Goal: Task Accomplishment & Management: Use online tool/utility

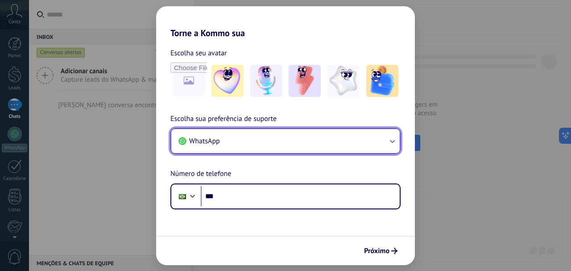
click at [315, 151] on button "WhatsApp" at bounding box center [285, 141] width 228 height 24
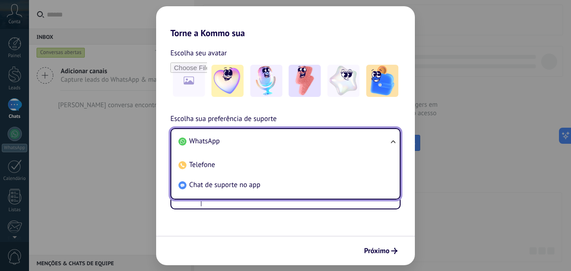
click at [314, 149] on li "WhatsApp" at bounding box center [284, 141] width 218 height 20
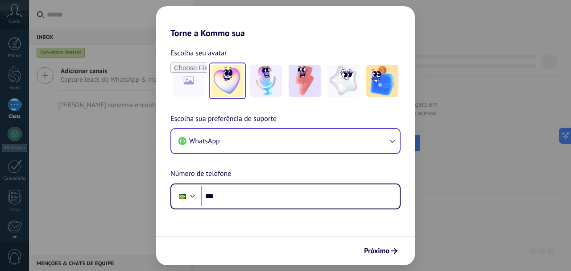
click at [229, 78] on img at bounding box center [227, 81] width 32 height 32
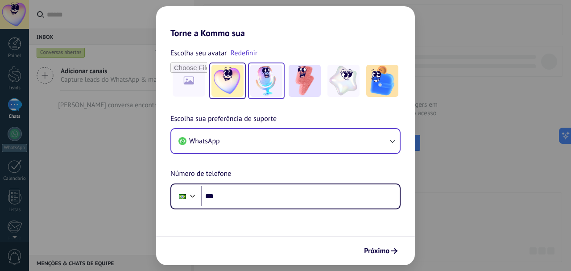
click at [261, 80] on img at bounding box center [266, 81] width 32 height 32
click at [285, 80] on div at bounding box center [285, 80] width 230 height 37
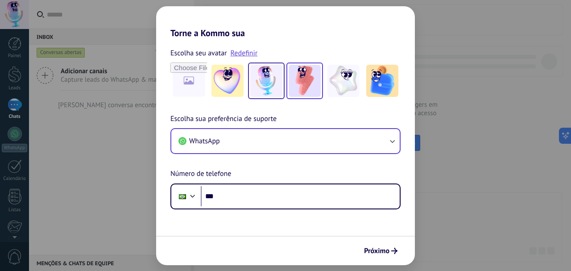
click at [321, 79] on div at bounding box center [304, 80] width 37 height 37
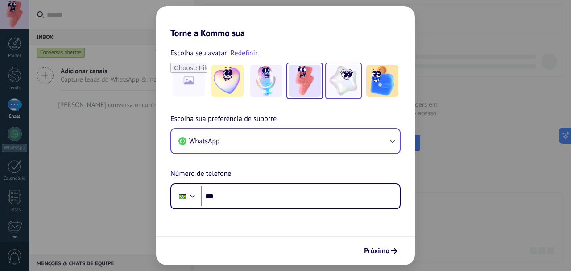
click at [349, 80] on img at bounding box center [343, 81] width 32 height 32
click at [426, 81] on div "Torne a Kommo sua Escolha seu avatar Redefinir Escolha sua preferência de supor…" at bounding box center [285, 135] width 571 height 271
click at [412, 87] on div "Escolha seu avatar Redefinir" at bounding box center [285, 73] width 259 height 52
click at [410, 88] on div "Escolha seu avatar Redefinir" at bounding box center [285, 73] width 259 height 52
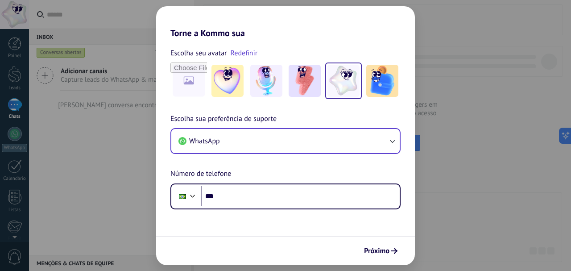
click at [340, 67] on img at bounding box center [343, 81] width 32 height 32
click at [376, 77] on img at bounding box center [382, 81] width 32 height 32
click at [345, 89] on img at bounding box center [343, 81] width 32 height 32
click at [303, 88] on img at bounding box center [305, 81] width 32 height 32
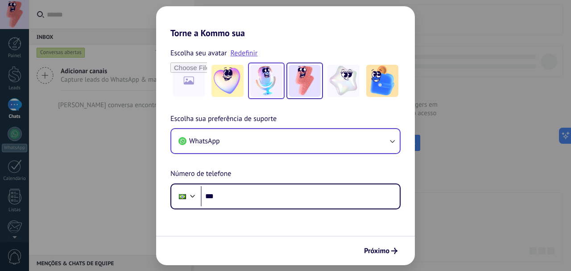
click at [265, 88] on img at bounding box center [266, 81] width 32 height 32
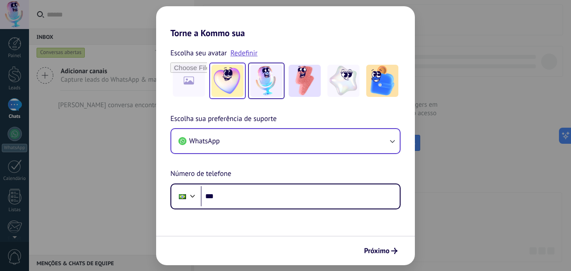
click at [239, 88] on img at bounding box center [227, 81] width 32 height 32
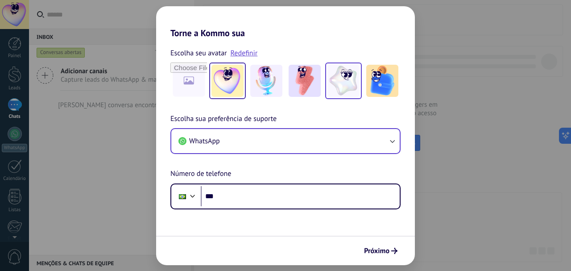
click at [346, 88] on img at bounding box center [343, 81] width 32 height 32
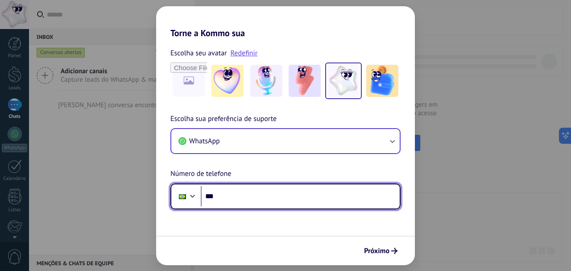
click at [302, 190] on input "***" at bounding box center [300, 196] width 199 height 21
type input "**********"
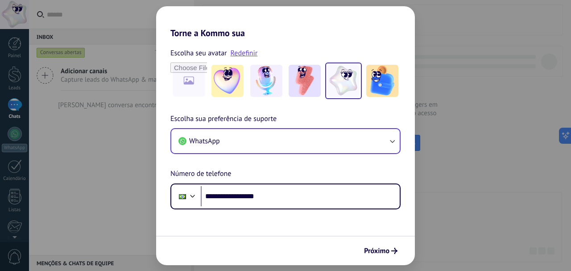
click at [358, 254] on div "Próximo" at bounding box center [285, 249] width 259 height 29
click at [360, 254] on div "Próximo" at bounding box center [285, 249] width 259 height 29
click at [372, 253] on span "Próximo" at bounding box center [376, 251] width 25 height 6
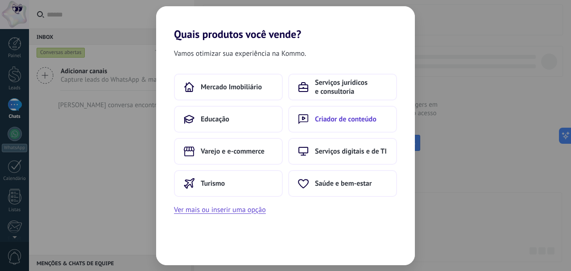
click at [383, 118] on button "Criador de conteúdo" at bounding box center [342, 119] width 109 height 27
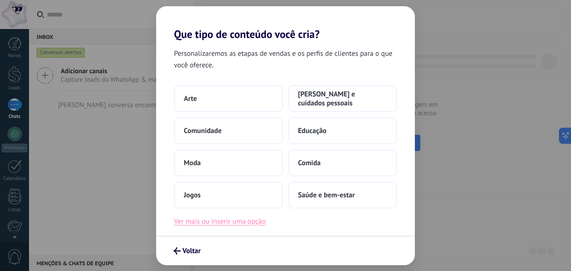
click at [255, 225] on button "Ver mais ou inserir uma opção" at bounding box center [220, 221] width 92 height 12
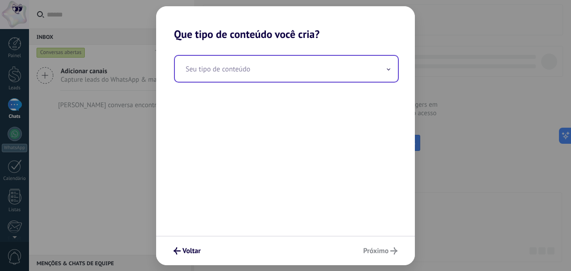
click at [288, 67] on input "text" at bounding box center [286, 69] width 223 height 26
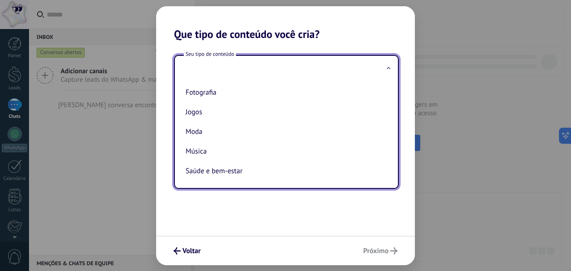
scroll to position [182, 0]
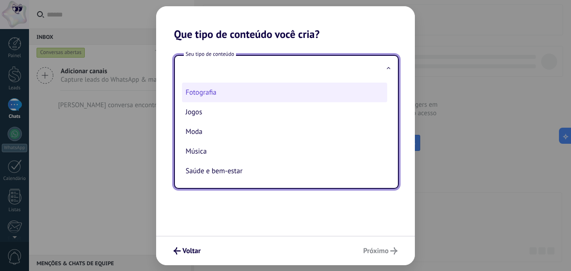
click at [272, 100] on li "Fotografia" at bounding box center [284, 93] width 205 height 20
type input "**********"
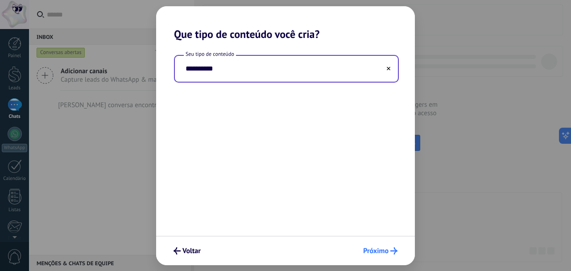
click at [373, 248] on span "Próximo" at bounding box center [375, 251] width 25 height 6
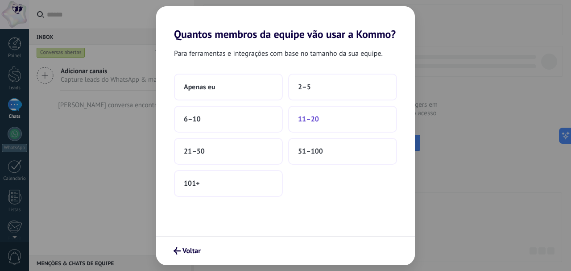
click at [313, 126] on button "11–20" at bounding box center [342, 119] width 109 height 27
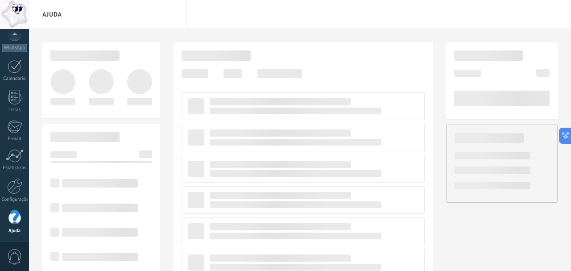
scroll to position [100, 0]
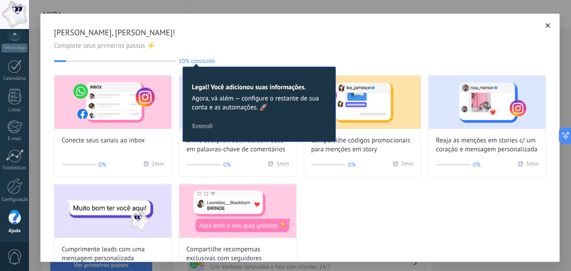
click at [206, 48] on span "Complete seus primeiros passos ⚡" at bounding box center [300, 45] width 492 height 9
click at [199, 129] on span "Entendi" at bounding box center [202, 126] width 21 height 6
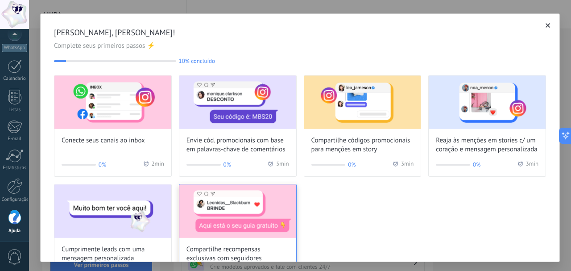
click at [199, 190] on img at bounding box center [237, 211] width 117 height 54
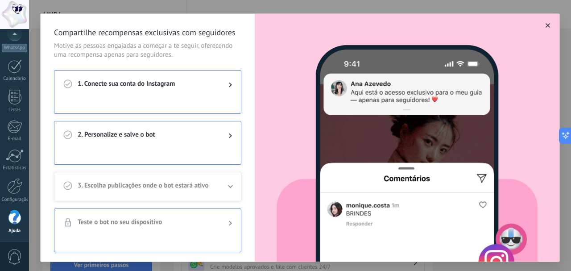
click at [198, 98] on div "1. Conecte sua conta do Instagram" at bounding box center [147, 84] width 186 height 29
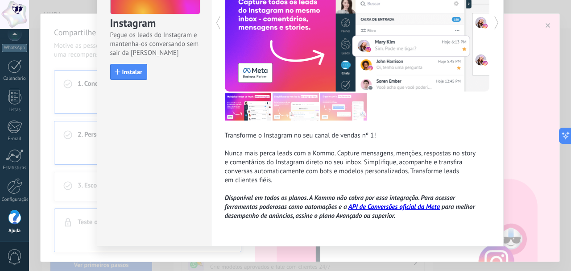
scroll to position [99, 0]
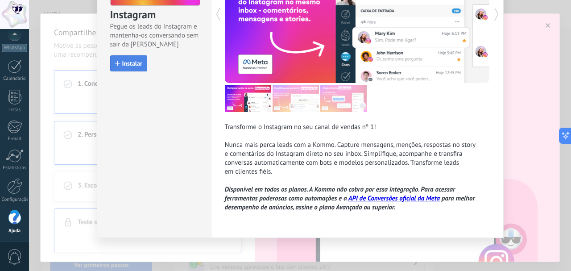
click at [136, 62] on span "Instalar" at bounding box center [132, 63] width 20 height 6
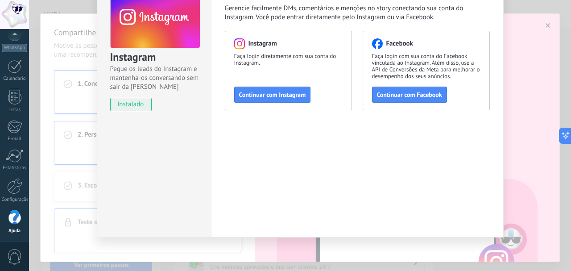
scroll to position [57, 0]
click at [266, 95] on span "Continuar com Instagram" at bounding box center [272, 94] width 67 height 6
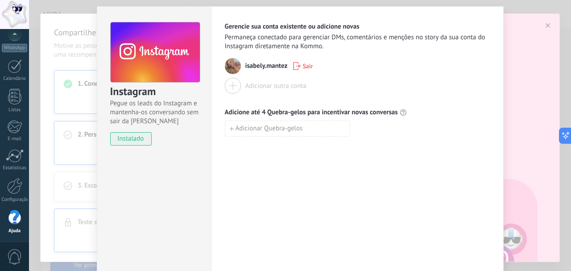
scroll to position [5, 0]
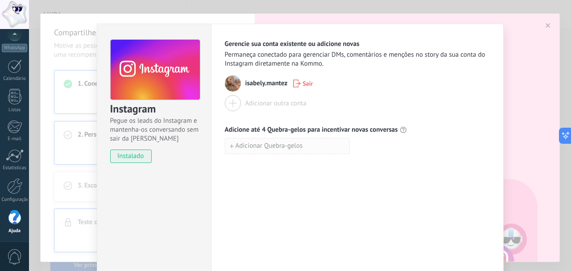
click at [263, 149] on span "Adicionar Quebra-gelos" at bounding box center [268, 146] width 67 height 6
paste input "**********"
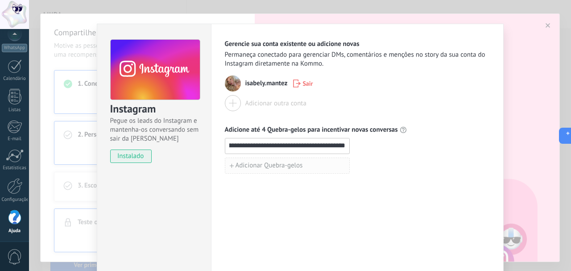
type input "**********"
click at [297, 170] on button "Adicionar Quebra-gelos" at bounding box center [287, 165] width 125 height 16
paste input "**********"
type input "**********"
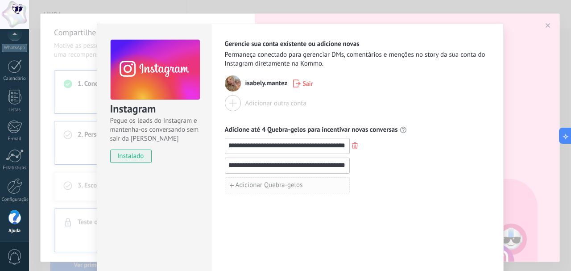
click at [297, 184] on span "Adicionar Quebra-gelos" at bounding box center [268, 185] width 67 height 6
paste input "**********"
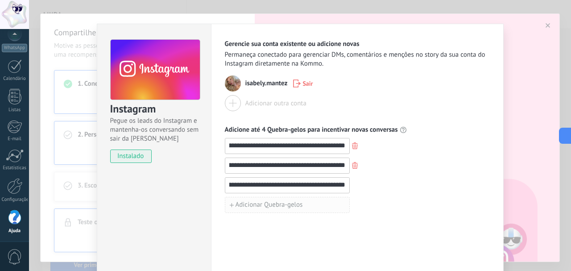
type input "**********"
click at [301, 204] on span "Adicionar Quebra-gelos" at bounding box center [268, 205] width 67 height 6
paste input "**********"
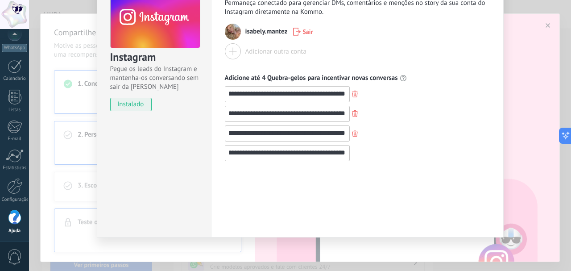
type input "**********"
click at [353, 182] on div "**********" at bounding box center [357, 104] width 293 height 265
click at [333, 178] on div "**********" at bounding box center [357, 104] width 293 height 265
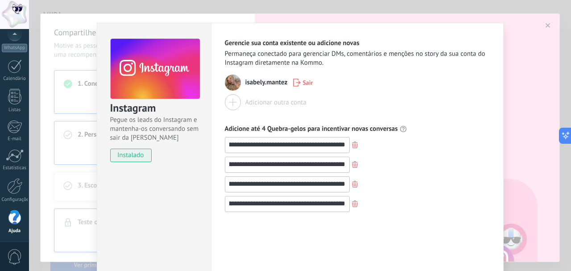
scroll to position [0, 0]
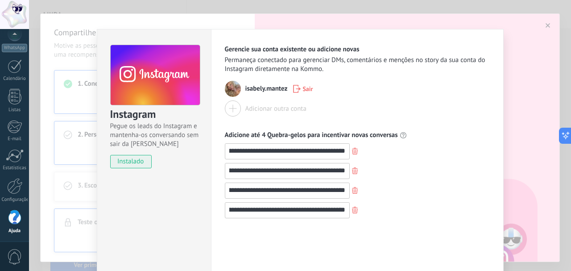
click at [527, 97] on div "**********" at bounding box center [300, 135] width 542 height 271
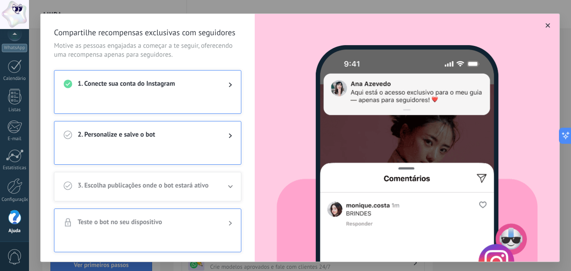
click at [182, 149] on div "2. Personalize e salve o bot" at bounding box center [147, 135] width 186 height 29
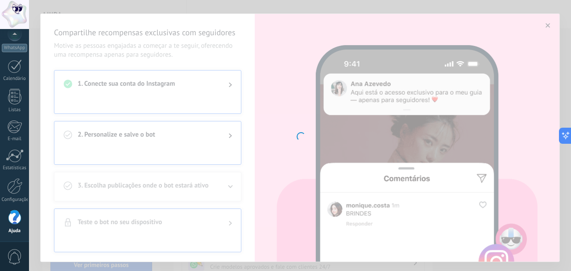
click at [231, 135] on div at bounding box center [300, 135] width 542 height 271
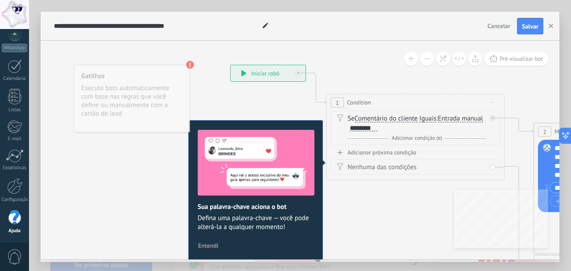
click at [241, 72] on div "**********" at bounding box center [268, 73] width 75 height 16
click at [161, 82] on div "Gatilhos Execute bots automaticamente com base nas regras que você define ou ma…" at bounding box center [131, 98] width 115 height 67
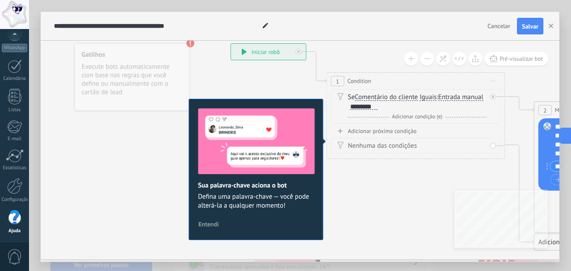
drag, startPoint x: 501, startPoint y: 154, endPoint x: 331, endPoint y: 139, distance: 170.1
click at [331, 139] on div "1 Condition ********* Iniciar pré-visualização aqui [GEOGRAPHIC_DATA] Duplicar …" at bounding box center [415, 115] width 178 height 87
click at [359, 144] on div "Nenhuma das condições" at bounding box center [417, 145] width 139 height 9
click at [365, 106] on div "********" at bounding box center [364, 106] width 28 height 7
click at [364, 100] on span "Comentário do cliente" at bounding box center [386, 97] width 63 height 7
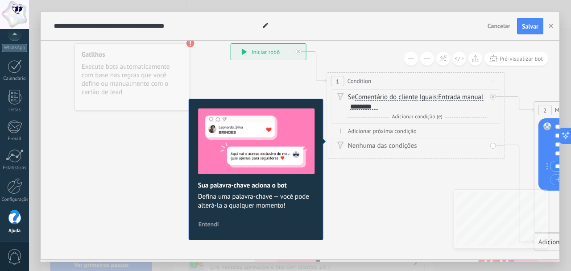
click at [364, 100] on button "Comentário do cliente" at bounding box center [405, 97] width 111 height 16
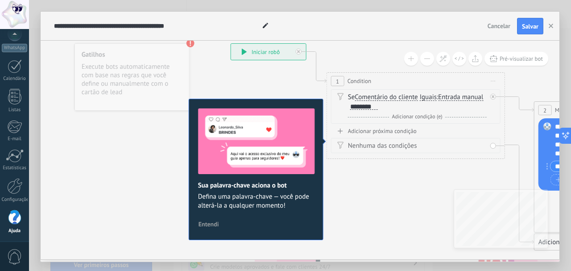
click at [239, 203] on span "Defina uma palavra-chave — você pode alterá-la a qualquer momento!" at bounding box center [256, 201] width 116 height 18
drag, startPoint x: 195, startPoint y: 227, endPoint x: 201, endPoint y: 227, distance: 6.3
click at [197, 228] on button "Entendi" at bounding box center [208, 223] width 29 height 13
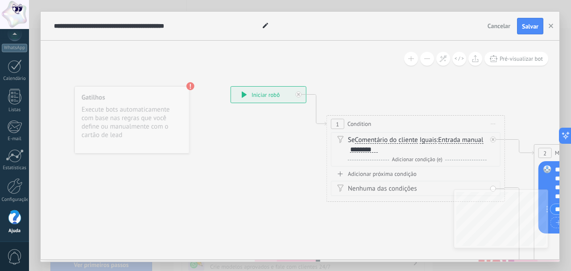
click at [280, 91] on div "**********" at bounding box center [268, 95] width 75 height 16
click at [297, 93] on icon at bounding box center [298, 94] width 3 height 3
click at [299, 93] on div "**********" at bounding box center [268, 95] width 75 height 16
click at [299, 94] on div "**********" at bounding box center [268, 95] width 75 height 16
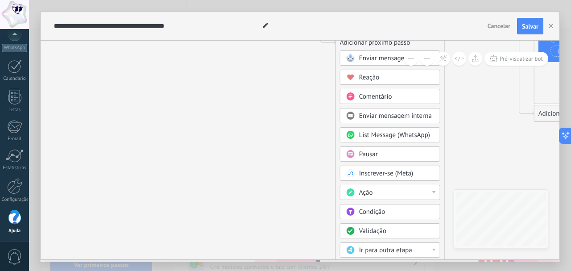
drag, startPoint x: 411, startPoint y: 28, endPoint x: 406, endPoint y: 27, distance: 4.5
click at [406, 27] on div "**********" at bounding box center [268, 26] width 432 height 29
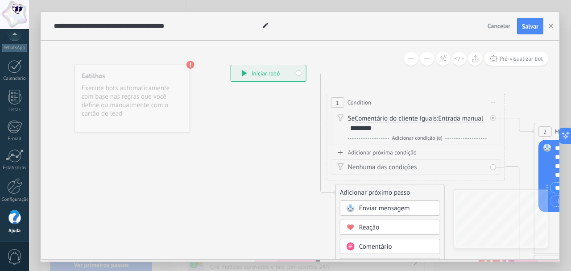
click at [375, 160] on div "Nenhuma das condições" at bounding box center [415, 166] width 169 height 15
click at [377, 173] on div "Nenhuma das condições" at bounding box center [415, 166] width 169 height 15
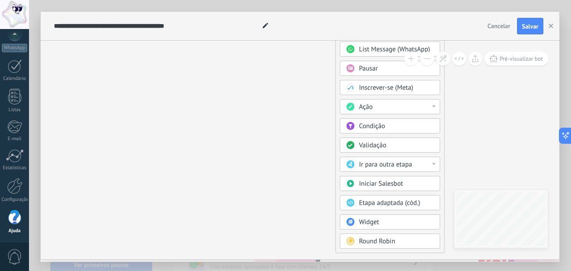
click at [420, 163] on div "Ir para outra etapa" at bounding box center [396, 164] width 75 height 9
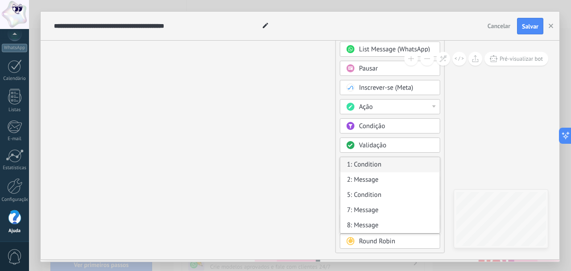
click at [420, 162] on div "1: Condition" at bounding box center [389, 164] width 99 height 15
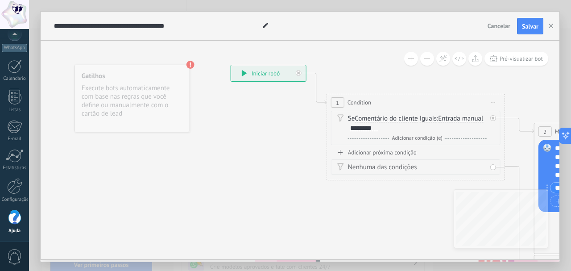
click at [411, 171] on div "Nenhuma das condições" at bounding box center [417, 167] width 139 height 9
click at [369, 153] on div "Adicionar próxima condição" at bounding box center [415, 153] width 169 height 8
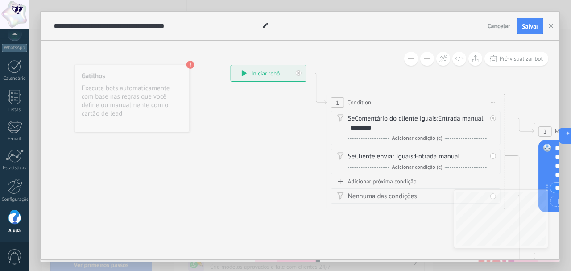
click at [336, 101] on span "1" at bounding box center [337, 103] width 3 height 8
click at [417, 120] on span "Comentário do cliente" at bounding box center [386, 118] width 63 height 7
click at [462, 116] on span "Entrada manual" at bounding box center [460, 118] width 45 height 7
click at [462, 116] on button "Entrada manual" at bounding box center [488, 119] width 111 height 16
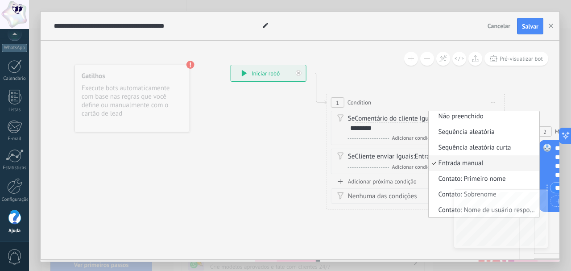
scroll to position [54, 0]
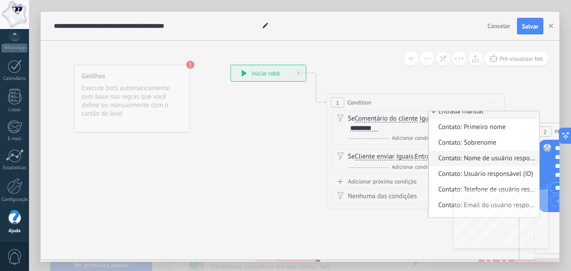
click at [471, 164] on li "Contato: Nome de usuário responsável" at bounding box center [483, 158] width 111 height 16
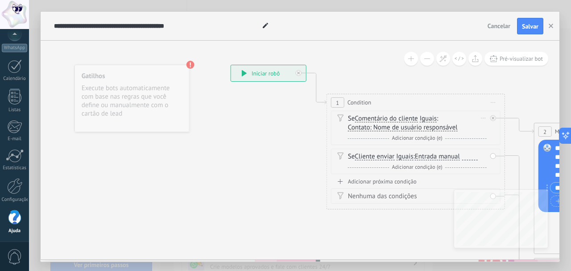
click at [448, 128] on span "Contato: Nome de usuário responsável" at bounding box center [403, 127] width 110 height 7
click at [448, 128] on button "Contato: Nome de usuário responsável" at bounding box center [398, 128] width 111 height 16
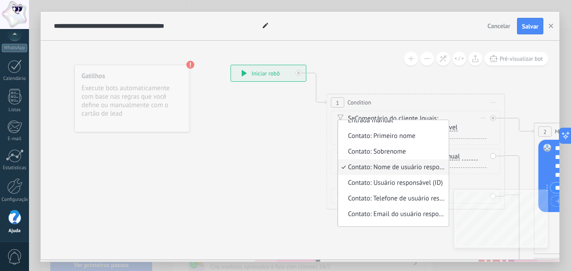
scroll to position [49, 0]
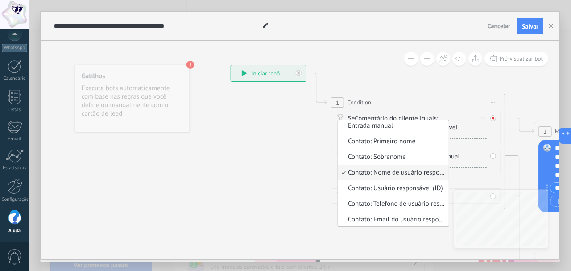
click at [491, 118] on icon at bounding box center [492, 117] width 3 height 3
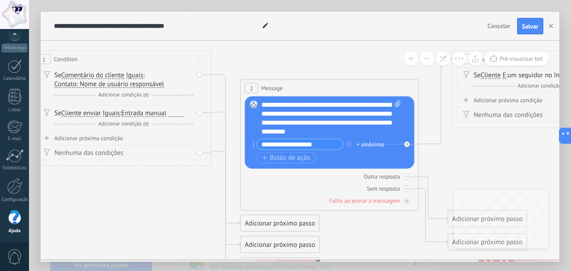
drag, startPoint x: 515, startPoint y: 86, endPoint x: 219, endPoint y: 62, distance: 297.1
click at [219, 62] on icon at bounding box center [546, 147] width 1664 height 699
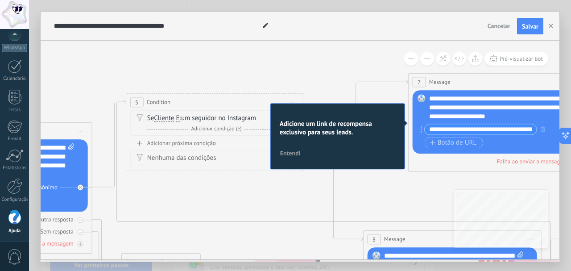
drag, startPoint x: 450, startPoint y: 157, endPoint x: 126, endPoint y: 205, distance: 328.1
click at [126, 205] on icon at bounding box center [220, 213] width 1664 height 743
click at [345, 136] on h2 "Adicione um link de recompensa exclusivo para seus leads." at bounding box center [337, 128] width 116 height 17
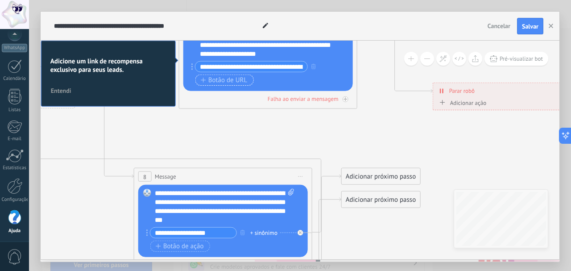
drag, startPoint x: 445, startPoint y: 173, endPoint x: 241, endPoint y: 78, distance: 225.0
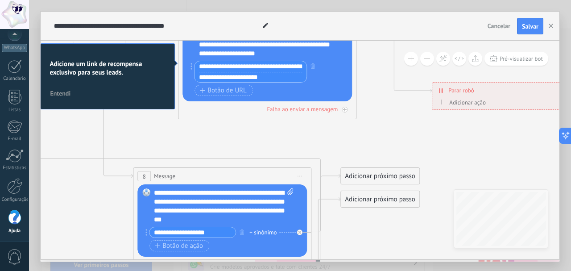
click at [268, 68] on input "**********" at bounding box center [250, 66] width 112 height 11
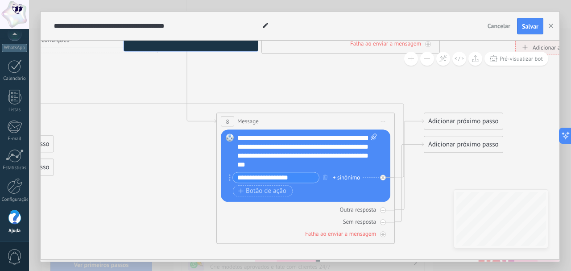
drag, startPoint x: 397, startPoint y: 135, endPoint x: 495, endPoint y: 74, distance: 115.4
click at [495, 74] on icon at bounding box center [73, 95] width 1664 height 743
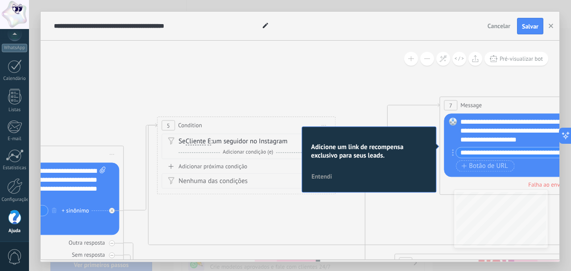
drag, startPoint x: 283, startPoint y: 186, endPoint x: 412, endPoint y: 201, distance: 129.7
click at [449, 205] on icon at bounding box center [251, 236] width 1664 height 743
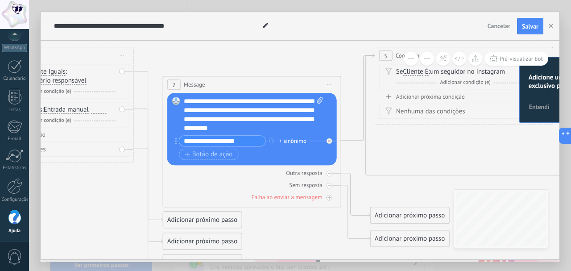
drag, startPoint x: 242, startPoint y: 209, endPoint x: 455, endPoint y: 140, distance: 224.4
click at [455, 140] on icon at bounding box center [469, 166] width 1664 height 743
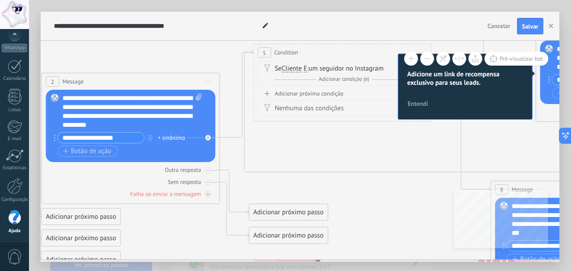
drag, startPoint x: 302, startPoint y: 151, endPoint x: 206, endPoint y: 140, distance: 96.0
click at [244, 135] on icon at bounding box center [460, 147] width 433 height 195
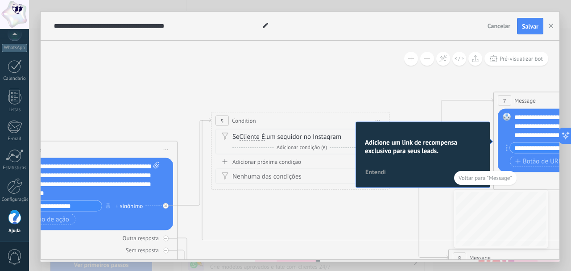
drag, startPoint x: 326, startPoint y: 140, endPoint x: 177, endPoint y: 136, distance: 149.0
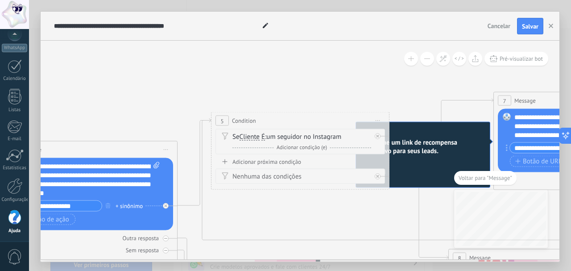
click at [395, 88] on icon at bounding box center [305, 231] width 1664 height 743
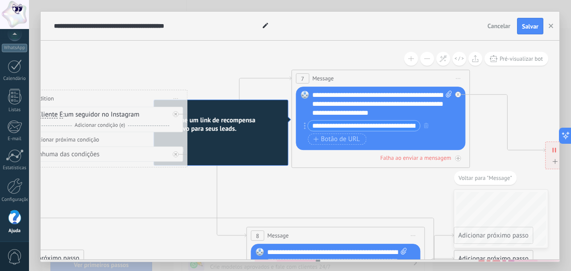
drag, startPoint x: 393, startPoint y: 88, endPoint x: 165, endPoint y: 60, distance: 230.1
click at [165, 60] on icon at bounding box center [103, 209] width 1664 height 743
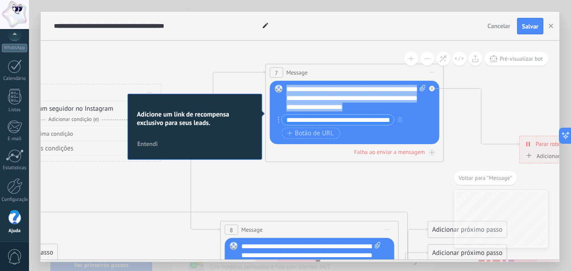
drag, startPoint x: 402, startPoint y: 109, endPoint x: 256, endPoint y: 85, distance: 148.2
click at [286, 85] on div "**********" at bounding box center [356, 98] width 140 height 27
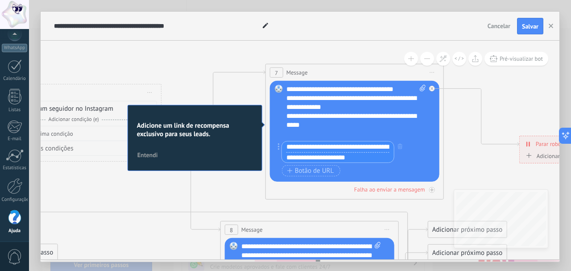
click at [388, 149] on input "**********" at bounding box center [338, 146] width 112 height 11
click at [399, 149] on icon "button" at bounding box center [400, 146] width 4 height 5
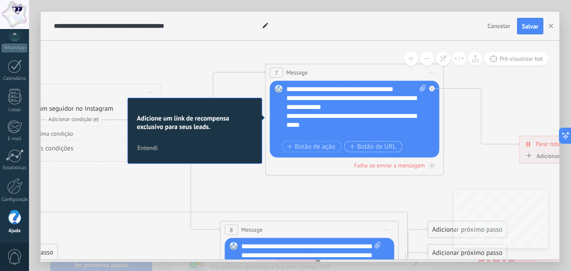
click at [365, 145] on span "Botão de URL" at bounding box center [372, 146] width 47 height 7
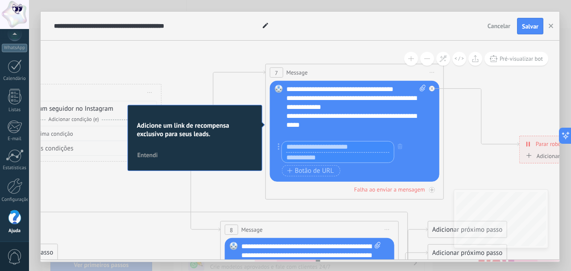
click at [357, 146] on input "text" at bounding box center [338, 146] width 112 height 11
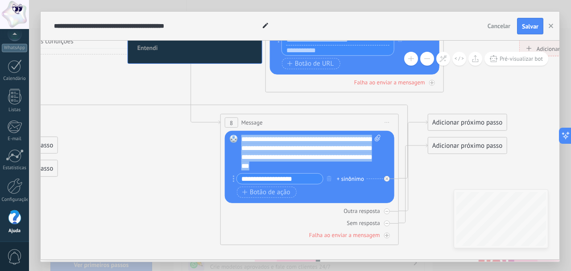
drag, startPoint x: 242, startPoint y: 140, endPoint x: 336, endPoint y: 169, distance: 98.3
click at [336, 169] on div "**********" at bounding box center [311, 153] width 140 height 36
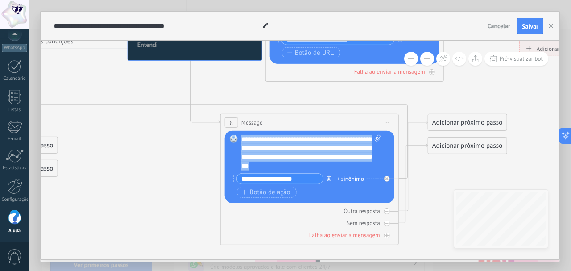
click at [330, 175] on button "button" at bounding box center [329, 178] width 10 height 11
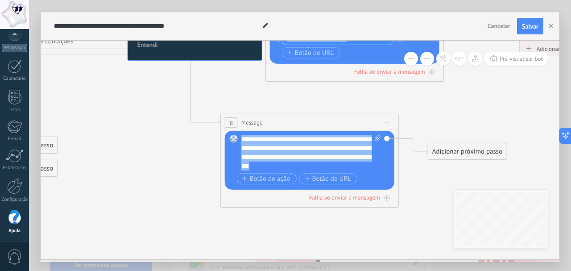
click at [359, 155] on div "**********" at bounding box center [311, 153] width 140 height 36
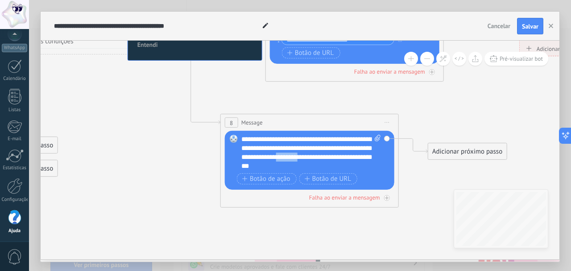
click at [359, 155] on div "**********" at bounding box center [311, 153] width 140 height 36
click at [427, 111] on icon at bounding box center [77, 96] width 1664 height 743
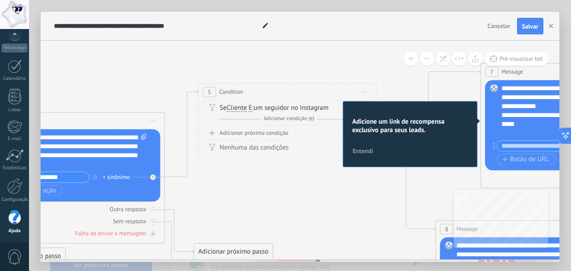
drag, startPoint x: 170, startPoint y: 67, endPoint x: 408, endPoint y: 67, distance: 237.3
click at [409, 67] on icon at bounding box center [292, 202] width 1664 height 743
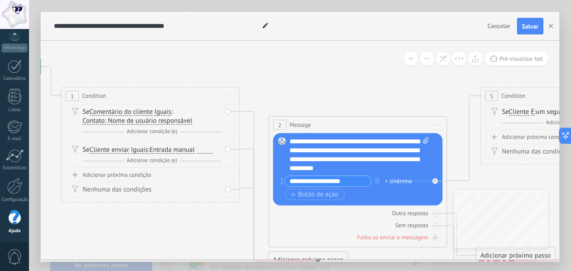
drag, startPoint x: 261, startPoint y: 66, endPoint x: 487, endPoint y: 68, distance: 225.7
click at [487, 68] on icon at bounding box center [574, 206] width 1664 height 743
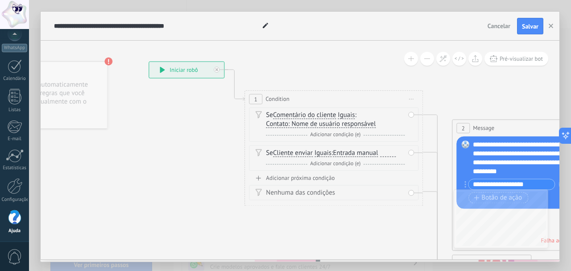
drag, startPoint x: 316, startPoint y: 81, endPoint x: 508, endPoint y: 90, distance: 191.9
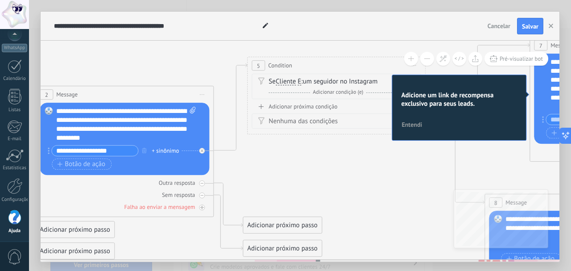
drag, startPoint x: 474, startPoint y: 111, endPoint x: 74, endPoint y: 85, distance: 400.4
click at [46, 73] on icon at bounding box center [341, 176] width 1664 height 743
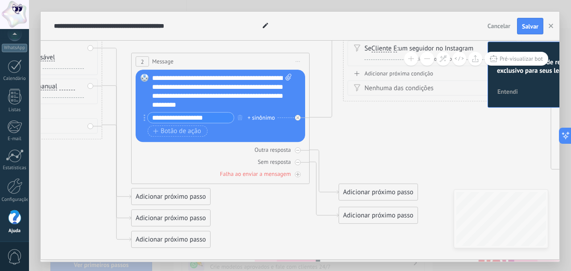
drag, startPoint x: 308, startPoint y: 192, endPoint x: 407, endPoint y: 158, distance: 104.6
click at [407, 158] on icon at bounding box center [437, 143] width 1664 height 743
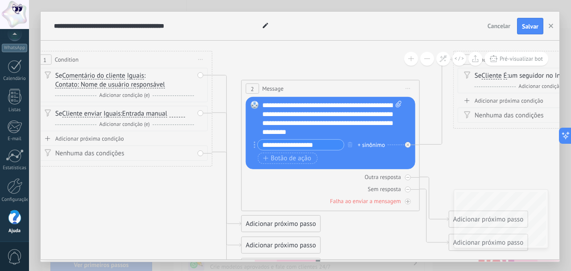
drag, startPoint x: 343, startPoint y: 135, endPoint x: 453, endPoint y: 162, distance: 113.4
click at [453, 162] on icon at bounding box center [547, 170] width 1664 height 743
drag, startPoint x: 224, startPoint y: 61, endPoint x: 371, endPoint y: 99, distance: 151.9
click at [371, 99] on icon at bounding box center [547, 170] width 1664 height 743
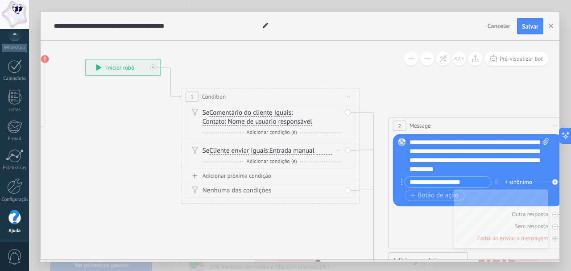
click at [288, 162] on span "Adicionar condição (e)" at bounding box center [271, 161] width 55 height 7
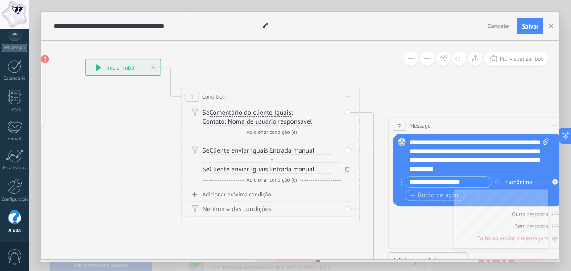
click at [196, 97] on div "1" at bounding box center [192, 97] width 13 height 10
click at [195, 95] on div "1" at bounding box center [192, 97] width 13 height 10
click at [200, 211] on div "Nenhuma das condições" at bounding box center [270, 209] width 169 height 15
click at [202, 210] on div "Nenhuma das condições" at bounding box center [270, 209] width 169 height 15
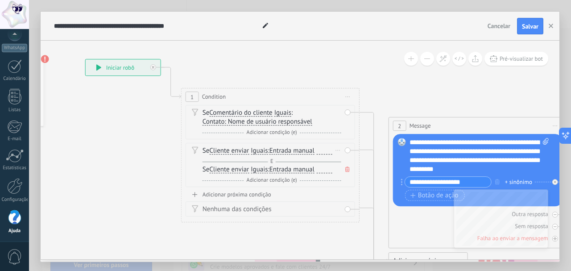
click at [347, 169] on icon at bounding box center [347, 169] width 4 height 5
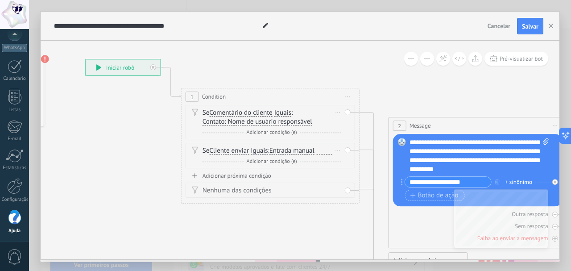
click at [340, 120] on div "Se Comentário do cliente Cliente enviar Emoção da conversa Comentário do client…" at bounding box center [271, 118] width 139 height 18
click at [340, 161] on div "E Adicionar condição (e)" at bounding box center [271, 161] width 139 height 9
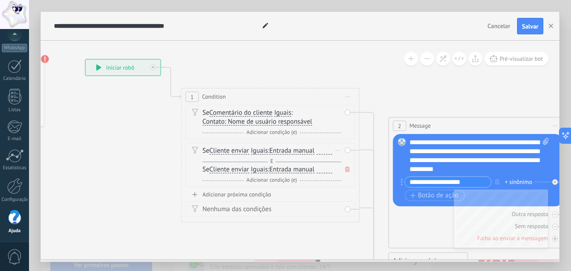
click at [349, 169] on icon at bounding box center [347, 169] width 4 height 5
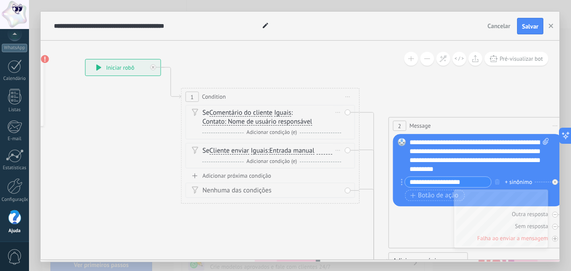
click at [339, 126] on div "Se Comentário do cliente Cliente enviar Emoção da conversa Comentário do client…" at bounding box center [271, 118] width 139 height 18
click at [341, 153] on div "Excluir" at bounding box center [338, 150] width 10 height 13
click at [347, 165] on div "Excluir" at bounding box center [352, 163] width 41 height 15
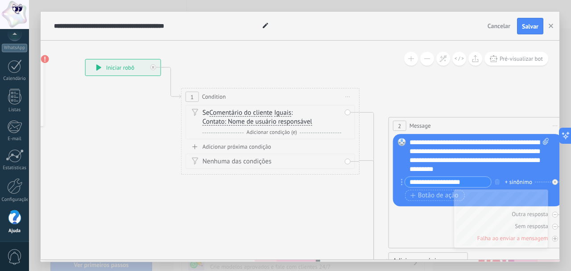
click at [320, 123] on div "Se Comentário do cliente Cliente enviar Emoção da conversa Comentário do client…" at bounding box center [271, 118] width 139 height 18
drag, startPoint x: 310, startPoint y: 123, endPoint x: 208, endPoint y: 114, distance: 102.5
click at [209, 115] on div "Se Comentário do cliente Cliente enviar Emoção da conversa Comentário do client…" at bounding box center [271, 118] width 139 height 18
click at [203, 113] on div "Se Comentário do cliente Cliente enviar Emoção da conversa Comentário do client…" at bounding box center [271, 118] width 139 height 18
click at [202, 113] on div "Se Comentário do cliente Cliente enviar Emoção da conversa Comentário do client…" at bounding box center [271, 118] width 139 height 18
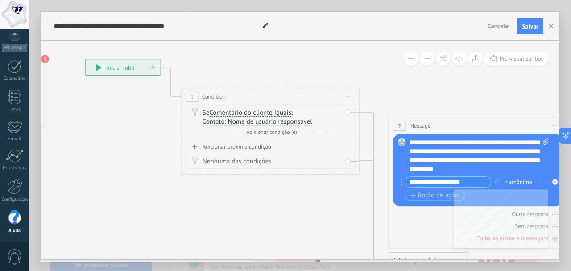
click at [202, 113] on div "Se Comentário do cliente Cliente enviar Emoção da conversa Comentário do client…" at bounding box center [271, 118] width 139 height 18
click at [243, 117] on div "Se Comentário do cliente Cliente enviar Emoção da conversa Comentário do client…" at bounding box center [271, 118] width 139 height 18
click at [224, 96] on span "Condition" at bounding box center [214, 97] width 24 height 8
click at [274, 130] on span "Adicionar condição (e)" at bounding box center [271, 132] width 55 height 7
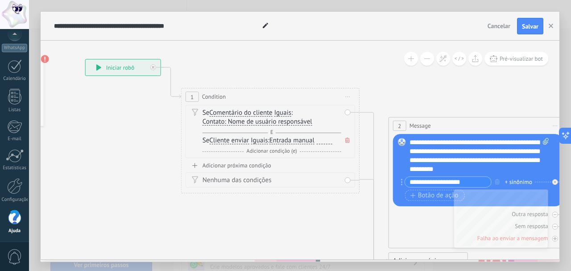
click at [300, 142] on span "Entrada manual" at bounding box center [291, 140] width 45 height 7
click at [300, 142] on button "Entrada manual" at bounding box center [320, 141] width 111 height 16
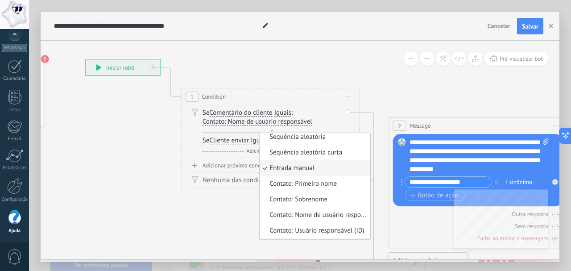
scroll to position [3, 0]
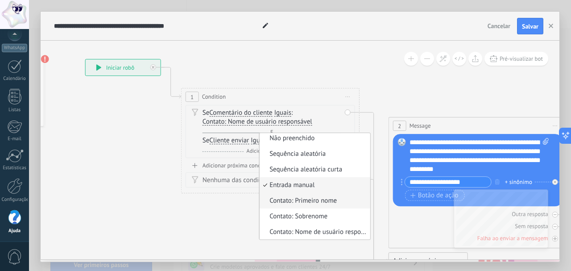
click at [329, 200] on span "Contato: Primeiro nome" at bounding box center [314, 201] width 108 height 9
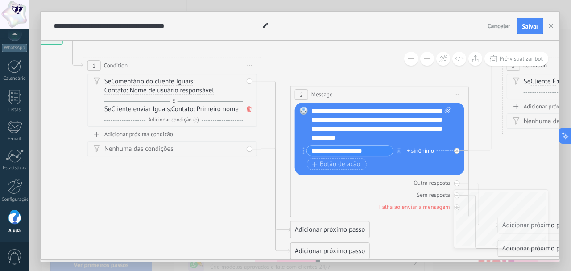
drag, startPoint x: 397, startPoint y: 111, endPoint x: 293, endPoint y: 78, distance: 109.2
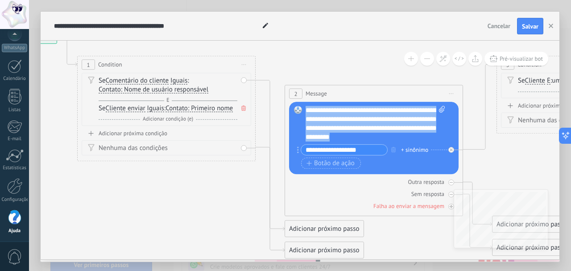
drag, startPoint x: 307, startPoint y: 110, endPoint x: 393, endPoint y: 136, distance: 89.4
click at [393, 136] on div "**********" at bounding box center [375, 124] width 140 height 36
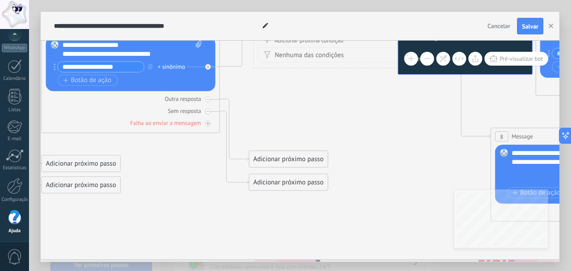
drag, startPoint x: 520, startPoint y: 153, endPoint x: 277, endPoint y: 88, distance: 252.0
click at [277, 88] on icon at bounding box center [347, 110] width 1664 height 743
click at [210, 110] on div at bounding box center [208, 112] width 6 height 6
click at [206, 125] on div at bounding box center [208, 124] width 6 height 6
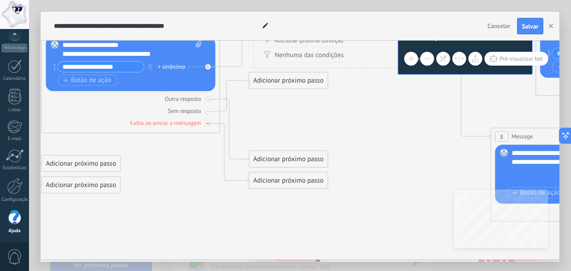
click at [0, 0] on icon at bounding box center [0, 0] width 0 height 0
click at [208, 123] on icon at bounding box center [208, 123] width 4 height 4
click at [271, 182] on div "Adicionar próximo passo" at bounding box center [288, 180] width 78 height 15
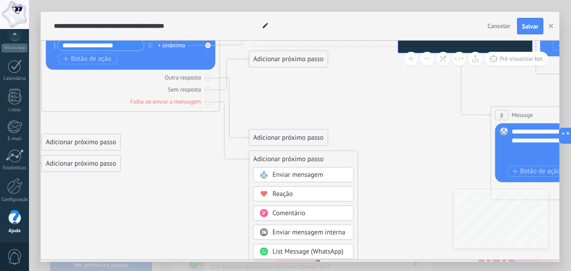
click at [272, 172] on span "Enviar mensagem" at bounding box center [297, 175] width 51 height 8
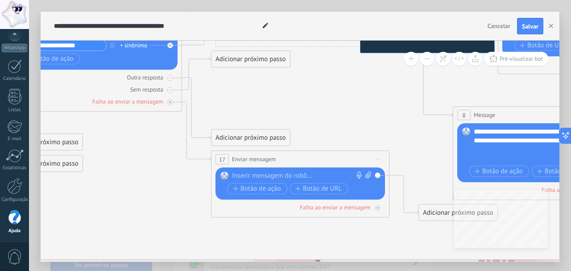
click at [277, 172] on div at bounding box center [298, 176] width 132 height 9
paste div
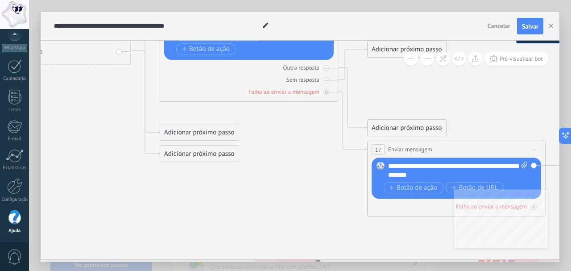
drag, startPoint x: 321, startPoint y: 124, endPoint x: 476, endPoint y: 115, distance: 155.5
click at [476, 115] on icon at bounding box center [465, 71] width 1664 height 726
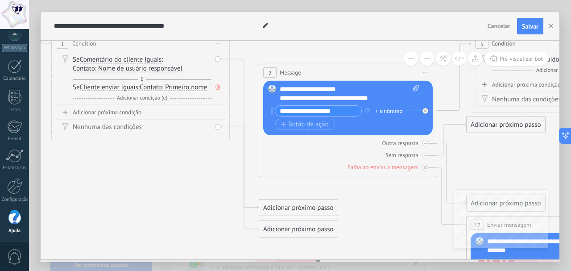
drag, startPoint x: 307, startPoint y: 170, endPoint x: 376, endPoint y: 232, distance: 93.2
click at [376, 232] on icon at bounding box center [564, 146] width 1664 height 726
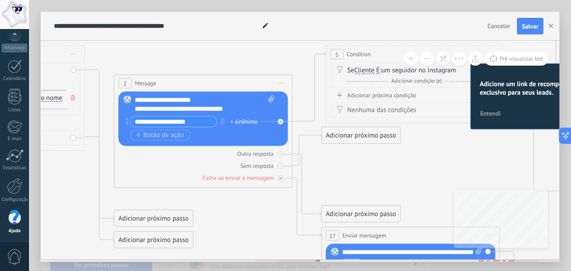
drag, startPoint x: 396, startPoint y: 198, endPoint x: 250, endPoint y: 208, distance: 146.2
click at [250, 208] on icon at bounding box center [419, 157] width 1664 height 726
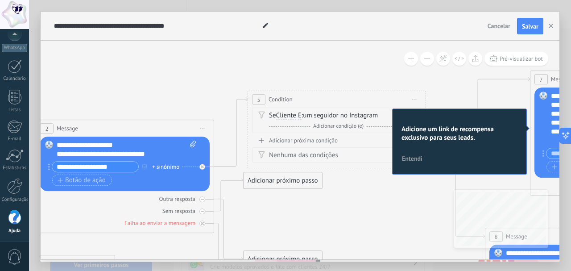
drag, startPoint x: 394, startPoint y: 170, endPoint x: 317, endPoint y: 215, distance: 89.1
click at [317, 215] on icon at bounding box center [341, 202] width 1664 height 726
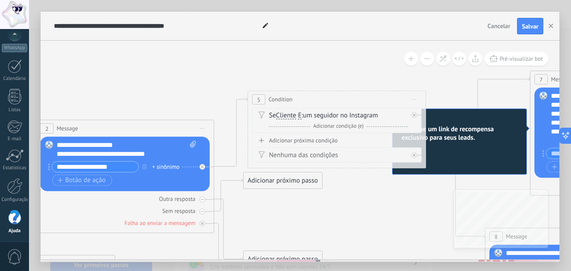
click at [334, 136] on div "Se Cliente Cliente enviar Emoção da conversa Comentário do cliente Cliente Códi…" at bounding box center [336, 122] width 169 height 29
click at [326, 142] on div "Adicionar próxima condição" at bounding box center [336, 141] width 169 height 8
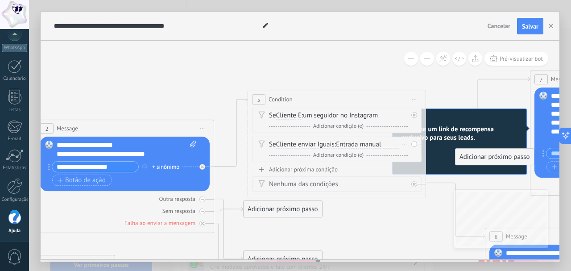
click at [347, 152] on span "Adicionar condição (e)" at bounding box center [338, 155] width 55 height 7
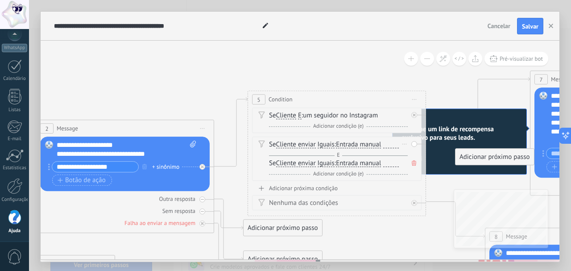
click at [384, 166] on div "Se Cliente enviar Cliente enviar Emoção da conversa Comentário do cliente Clien…" at bounding box center [338, 163] width 139 height 9
click at [415, 162] on icon at bounding box center [414, 163] width 4 height 5
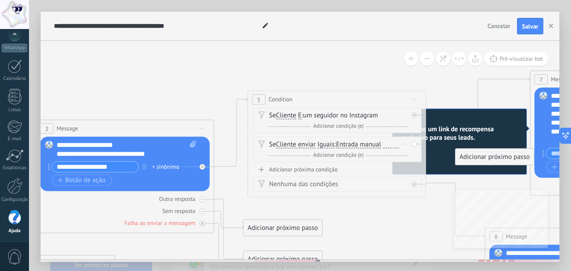
click at [410, 142] on div "Se Cliente enviar Cliente enviar Emoção da conversa Comentário do cliente Clien…" at bounding box center [336, 149] width 169 height 25
click at [412, 142] on div "Se Cliente enviar Cliente enviar Emoção da conversa Comentário do cliente Clien…" at bounding box center [336, 149] width 169 height 25
click at [414, 145] on div "Se Cliente enviar Cliente enviar Emoção da conversa Comentário do cliente Clien…" at bounding box center [336, 149] width 169 height 25
click at [404, 148] on div "Excluir" at bounding box center [405, 144] width 10 height 13
click at [407, 151] on div "Excluir" at bounding box center [419, 156] width 41 height 15
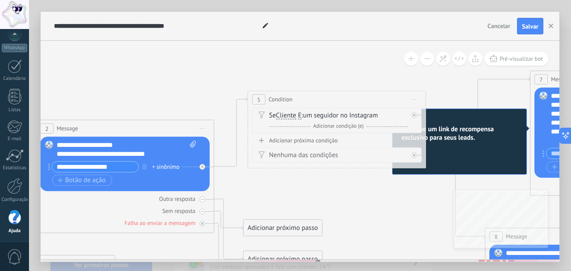
click at [333, 123] on span "Adicionar condição (e)" at bounding box center [338, 126] width 55 height 7
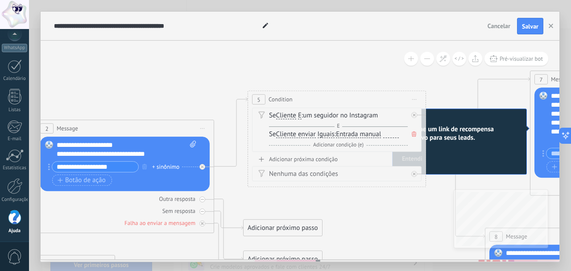
click at [370, 135] on span "Entrada manual" at bounding box center [358, 134] width 45 height 7
click at [375, 133] on span "Entrada manual" at bounding box center [358, 134] width 45 height 7
click at [348, 141] on div "E Adicionar condição (e)" at bounding box center [338, 145] width 139 height 9
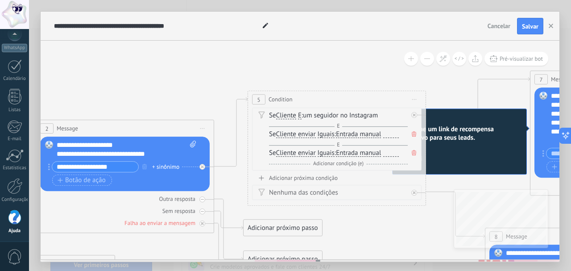
click at [330, 163] on span "Adicionar condição (e)" at bounding box center [338, 164] width 55 height 7
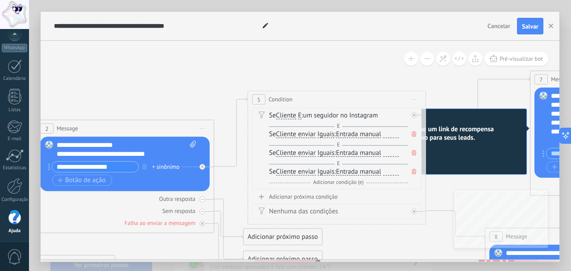
click at [413, 169] on span at bounding box center [413, 172] width 9 height 10
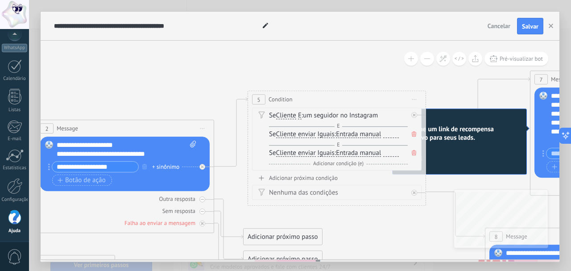
click at [411, 153] on span at bounding box center [413, 153] width 9 height 10
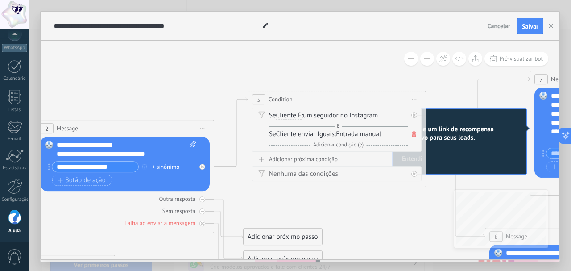
click at [412, 134] on icon at bounding box center [414, 134] width 4 height 5
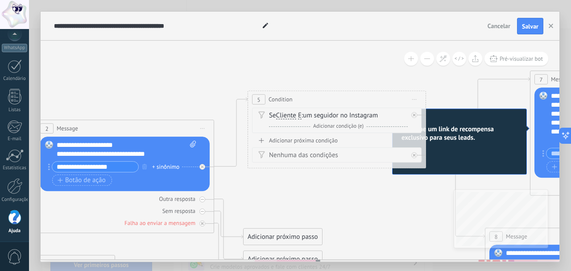
click at [324, 140] on div "Adicionar próxima condição" at bounding box center [336, 141] width 169 height 8
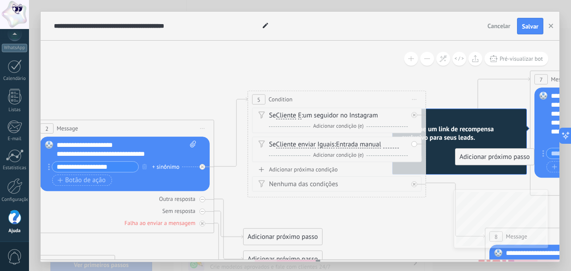
click at [323, 181] on div "Nenhuma das condições" at bounding box center [338, 184] width 139 height 9
click at [411, 147] on div "Se Cliente enviar Cliente enviar Emoção da conversa Comentário do cliente Clien…" at bounding box center [336, 149] width 169 height 25
click at [405, 148] on div "Excluir" at bounding box center [405, 144] width 10 height 13
click at [419, 154] on div "Excluir" at bounding box center [419, 156] width 41 height 15
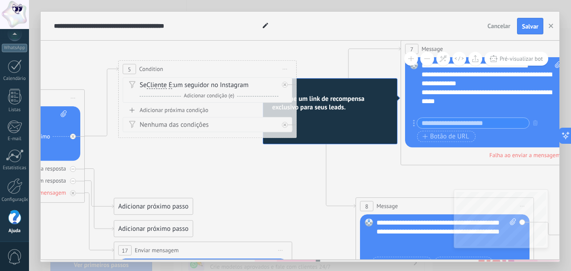
drag, startPoint x: 401, startPoint y: 86, endPoint x: 250, endPoint y: 56, distance: 153.7
click at [253, 52] on icon at bounding box center [212, 174] width 1664 height 731
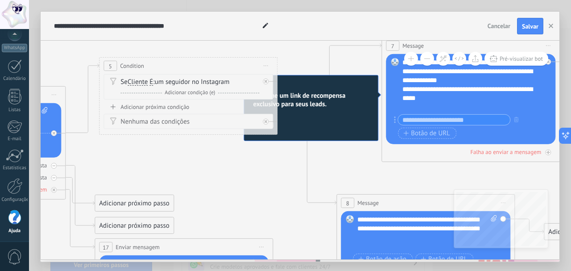
drag, startPoint x: 275, startPoint y: 174, endPoint x: 278, endPoint y: 170, distance: 4.8
click at [275, 141] on div "Adicione um link de recompensa exclusivo para seus leads. Entendi" at bounding box center [310, 108] width 135 height 66
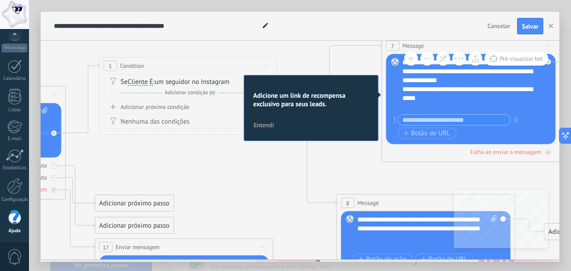
click at [282, 108] on h2 "Adicione um link de recompensa exclusivo para seus leads." at bounding box center [311, 99] width 116 height 17
click at [268, 128] on span "Entendi" at bounding box center [263, 125] width 21 height 6
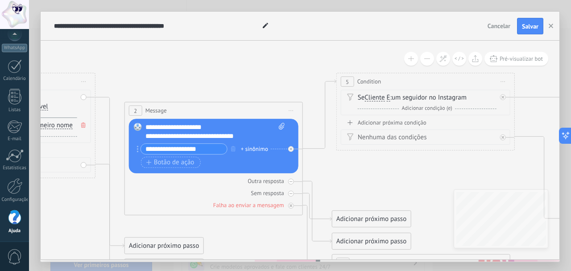
drag, startPoint x: 211, startPoint y: 161, endPoint x: 410, endPoint y: 175, distance: 199.4
click at [441, 184] on icon at bounding box center [430, 186] width 1664 height 731
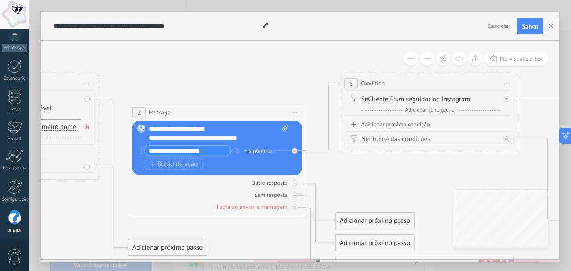
drag, startPoint x: 303, startPoint y: 176, endPoint x: 529, endPoint y: 128, distance: 231.5
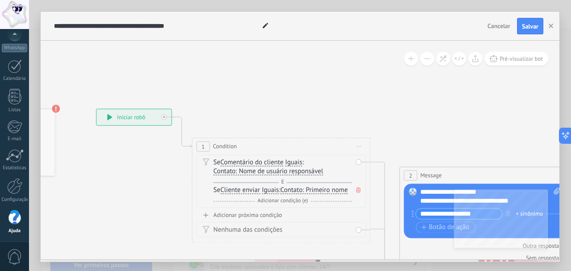
drag, startPoint x: 229, startPoint y: 62, endPoint x: 486, endPoint y: 89, distance: 258.7
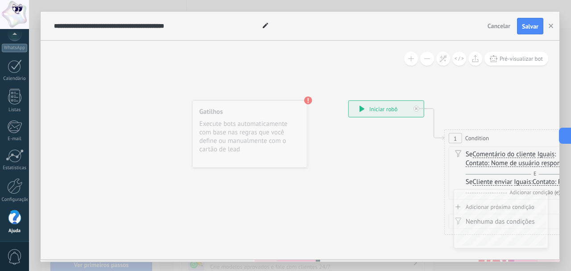
drag, startPoint x: 421, startPoint y: 109, endPoint x: 512, endPoint y: 110, distance: 91.0
drag, startPoint x: 357, startPoint y: 166, endPoint x: 207, endPoint y: 102, distance: 163.6
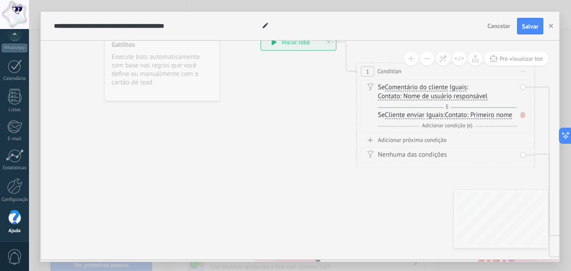
drag, startPoint x: 314, startPoint y: 148, endPoint x: 247, endPoint y: 99, distance: 83.2
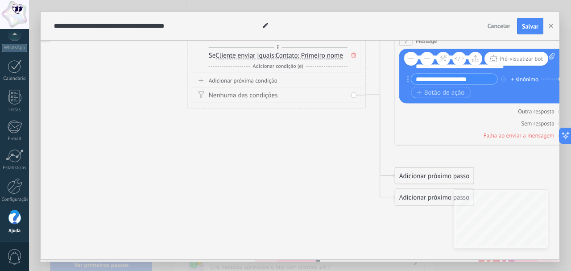
drag, startPoint x: 395, startPoint y: 172, endPoint x: 199, endPoint y: 143, distance: 198.4
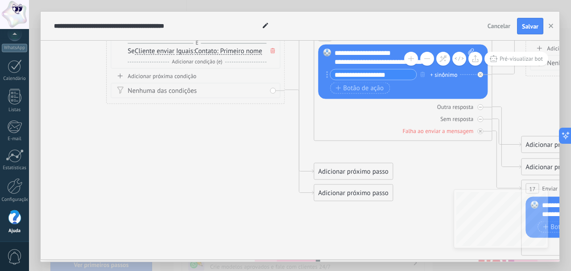
drag, startPoint x: 413, startPoint y: 139, endPoint x: 400, endPoint y: 199, distance: 62.2
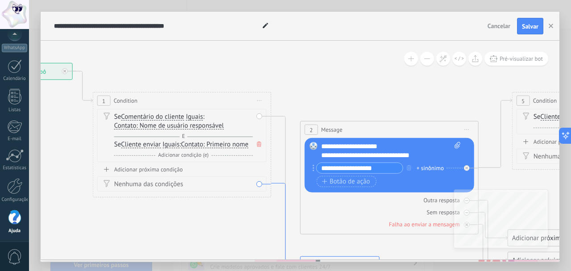
drag, startPoint x: 297, startPoint y: 109, endPoint x: 284, endPoint y: 202, distance: 94.2
click at [284, 202] on icon at bounding box center [285, 224] width 29 height 83
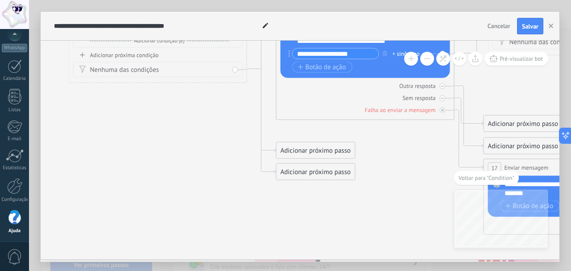
drag, startPoint x: 240, startPoint y: 100, endPoint x: 291, endPoint y: 157, distance: 76.4
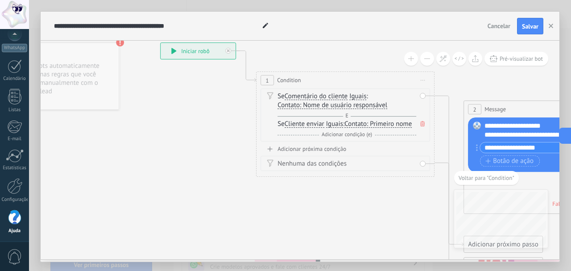
drag, startPoint x: 276, startPoint y: 156, endPoint x: 399, endPoint y: 205, distance: 132.9
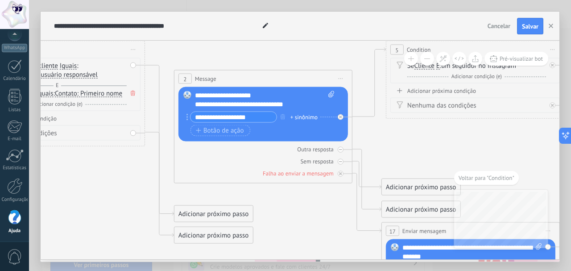
drag, startPoint x: 413, startPoint y: 216, endPoint x: 107, endPoint y: 189, distance: 307.2
click at [106, 189] on icon at bounding box center [480, 154] width 1664 height 731
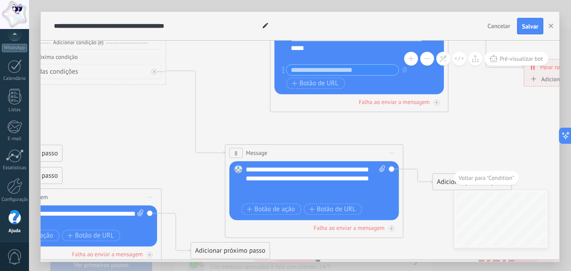
drag, startPoint x: 417, startPoint y: 135, endPoint x: 38, endPoint y: 105, distance: 380.3
click at [38, 105] on icon at bounding box center [81, 121] width 1664 height 731
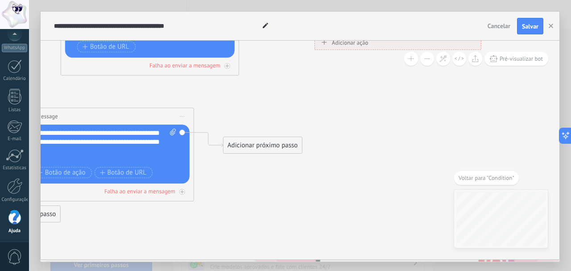
drag, startPoint x: 446, startPoint y: 123, endPoint x: 271, endPoint y: 99, distance: 176.5
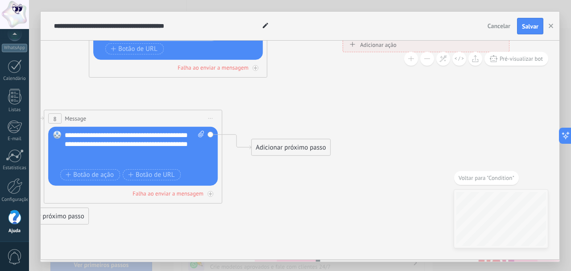
click at [281, 149] on div "Adicionar próximo passo" at bounding box center [291, 147] width 78 height 15
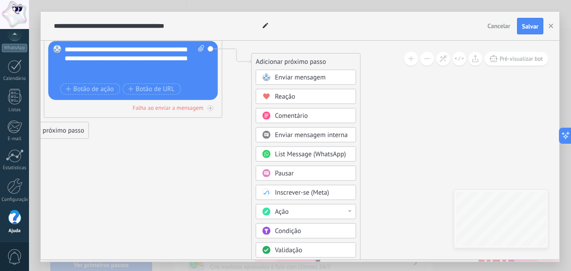
click at [326, 209] on div "Ação" at bounding box center [312, 211] width 75 height 9
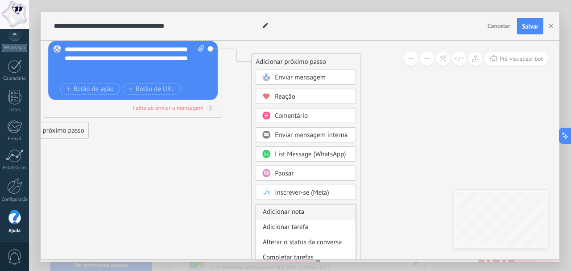
click at [326, 209] on div "Adicionar nota" at bounding box center [305, 211] width 99 height 15
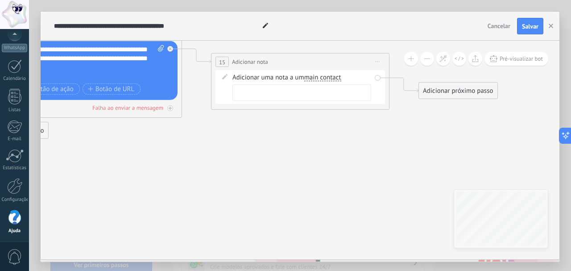
click at [370, 80] on div "Adicionar uma nota a um main contact main contact all contacts chat contact lea…" at bounding box center [301, 77] width 139 height 9
click at [377, 75] on div "Adicionar uma nota a um main contact main contact all contacts chat contact lea…" at bounding box center [299, 87] width 169 height 34
click at [378, 79] on div "Adicionar uma nota a um main contact main contact all contacts chat contact lea…" at bounding box center [299, 87] width 169 height 34
click at [376, 66] on span "Iniciar pré-visualização aqui [GEOGRAPHIC_DATA] Duplicar Excluir" at bounding box center [378, 61] width 14 height 13
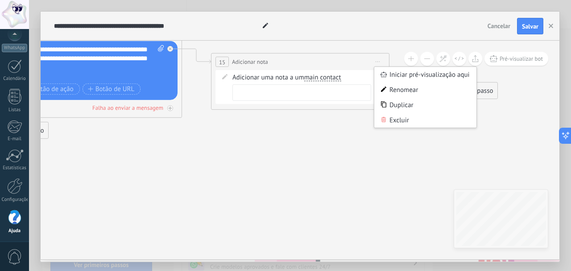
click at [375, 61] on span "Iniciar pré-visualização aqui [GEOGRAPHIC_DATA] Duplicar Excluir" at bounding box center [378, 61] width 14 height 13
click at [382, 117] on icon at bounding box center [383, 119] width 4 height 5
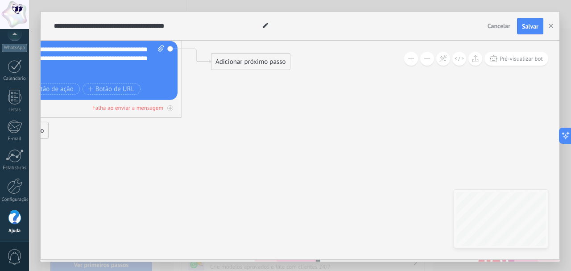
click at [233, 66] on div "Adicionar próximo passo" at bounding box center [250, 61] width 78 height 15
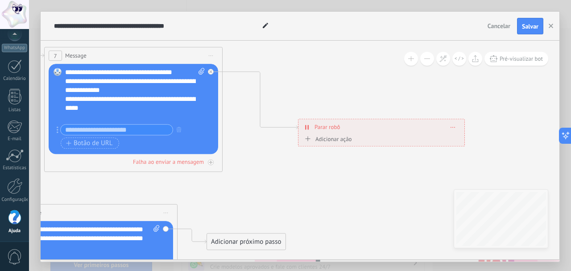
drag, startPoint x: 345, startPoint y: 139, endPoint x: 340, endPoint y: 207, distance: 68.4
click at [213, 160] on div "Falha ao enviar a mensagem" at bounding box center [133, 162] width 169 height 8
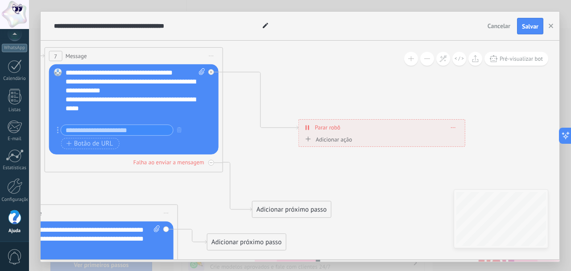
click at [290, 215] on div "Adicionar próximo passo" at bounding box center [291, 209] width 78 height 15
click at [289, 222] on span "Enviar mensagem" at bounding box center [301, 225] width 51 height 8
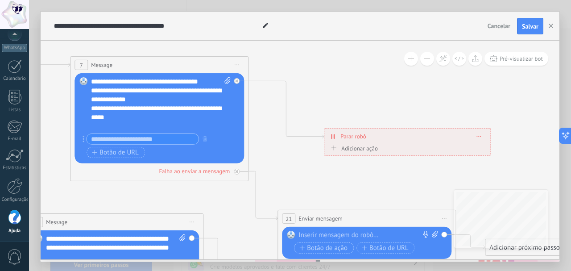
drag, startPoint x: 204, startPoint y: 132, endPoint x: 292, endPoint y: 141, distance: 88.4
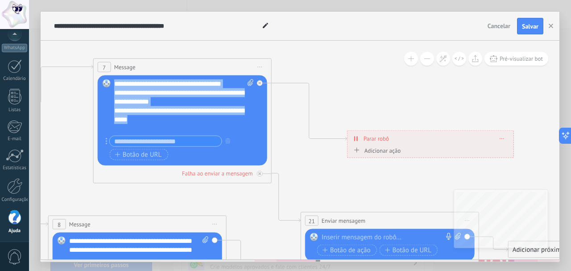
drag, startPoint x: 115, startPoint y: 84, endPoint x: 181, endPoint y: 125, distance: 77.7
click at [181, 125] on div "**********" at bounding box center [184, 106] width 140 height 54
copy div "**********"
click at [341, 232] on div "Substituir Remover Converter para mensagem de voz Arraste a imagem aqui para an…" at bounding box center [389, 245] width 169 height 32
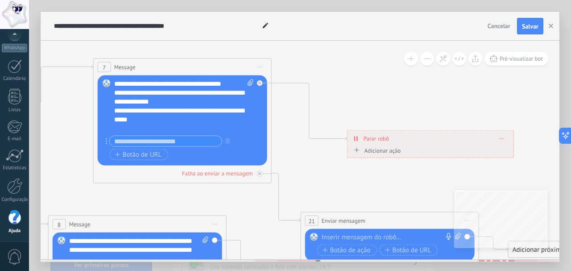
click at [343, 234] on div at bounding box center [388, 237] width 132 height 9
paste div
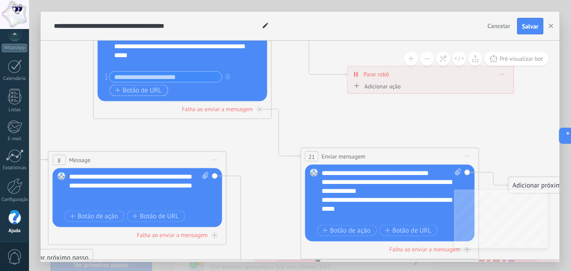
click at [132, 90] on span "Botão de URL" at bounding box center [138, 90] width 47 height 7
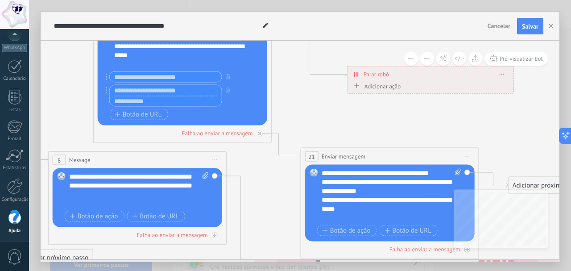
click at [147, 80] on input "text" at bounding box center [166, 77] width 112 height 10
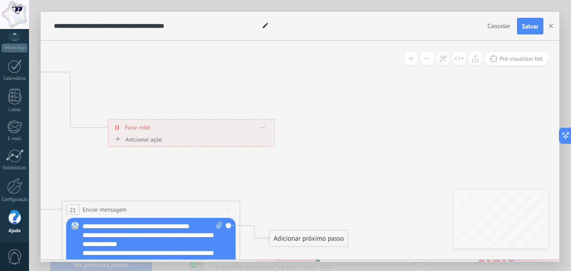
drag, startPoint x: 425, startPoint y: 154, endPoint x: 180, endPoint y: 198, distance: 248.7
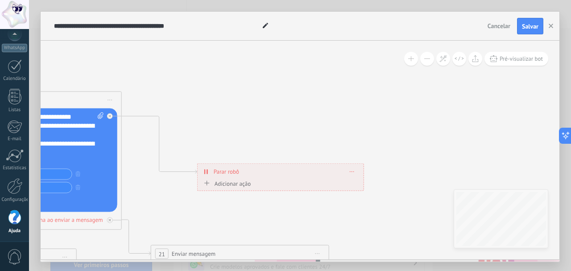
drag, startPoint x: 162, startPoint y: 169, endPoint x: 283, endPoint y: 201, distance: 124.9
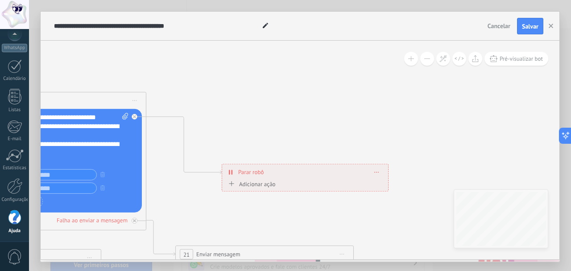
click at [231, 182] on div "Adicionar ação" at bounding box center [251, 184] width 50 height 7
click at [231, 182] on button "Marcar como conversa fechada" at bounding box center [277, 184] width 111 height 16
click at [259, 205] on li "Iniciar Salesbot" at bounding box center [277, 199] width 111 height 15
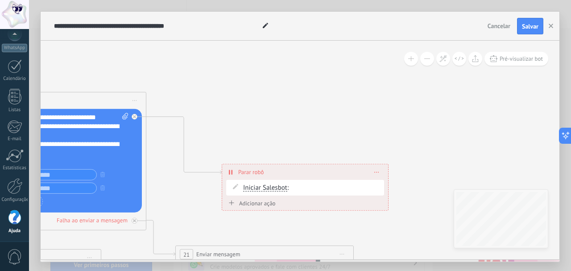
drag, startPoint x: 292, startPoint y: 189, endPoint x: 274, endPoint y: 202, distance: 21.7
click at [291, 190] on div "Iniciar Salesbot Marcar como conversa fechada Iniciar Salesbot Iniciar Salesbot…" at bounding box center [312, 187] width 138 height 9
click at [273, 202] on div "Adicionar ação" at bounding box center [251, 203] width 50 height 7
click at [273, 202] on button "Iniciar Salesbot" at bounding box center [277, 203] width 111 height 16
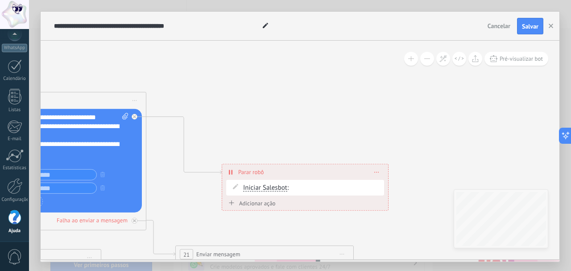
click at [377, 172] on icon at bounding box center [377, 172] width 4 height 1
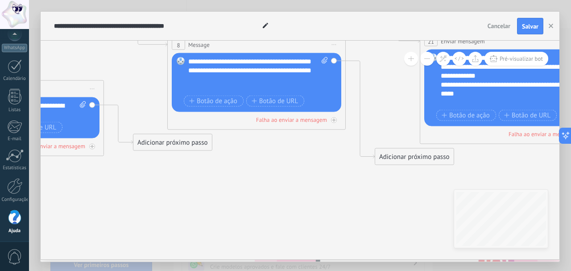
click at [507, 230] on div "**********" at bounding box center [300, 150] width 519 height 219
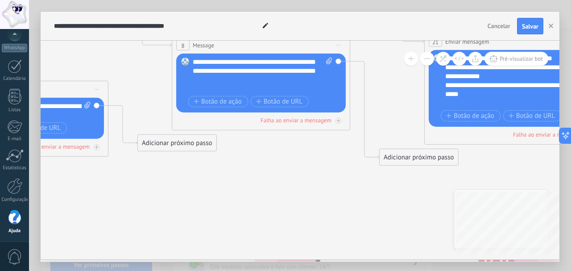
drag, startPoint x: 285, startPoint y: 158, endPoint x: 423, endPoint y: 210, distance: 147.8
click at [421, 210] on icon at bounding box center [49, 13] width 1707 height 731
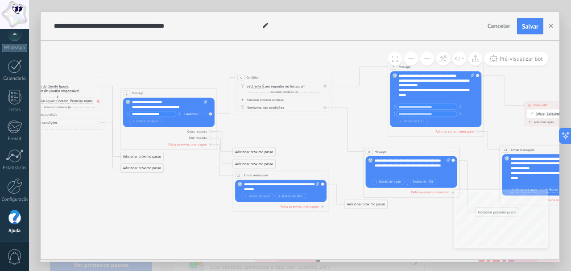
drag, startPoint x: 298, startPoint y: 109, endPoint x: 434, endPoint y: 181, distance: 153.4
click at [434, 181] on icon at bounding box center [297, 134] width 922 height 395
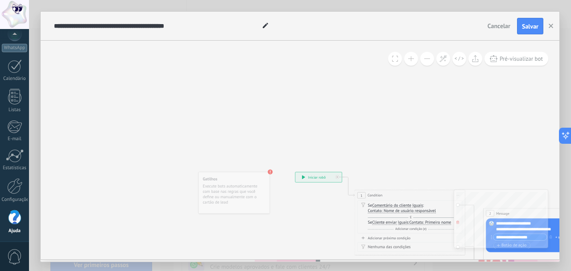
drag, startPoint x: 210, startPoint y: 92, endPoint x: 455, endPoint y: 164, distance: 255.0
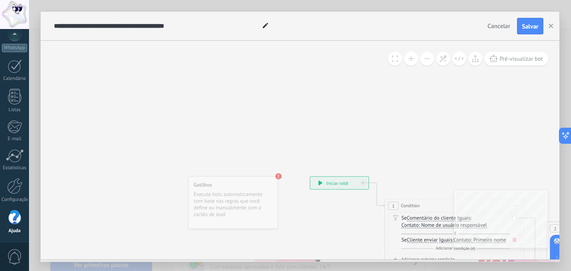
drag, startPoint x: 393, startPoint y: 160, endPoint x: 259, endPoint y: 63, distance: 165.4
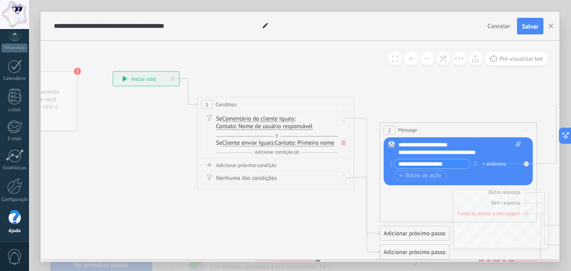
drag, startPoint x: 311, startPoint y: 206, endPoint x: 253, endPoint y: 191, distance: 59.9
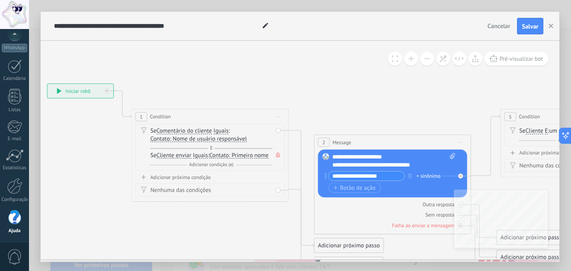
click at [277, 135] on div "Se Comentário do cliente Cliente enviar Emoção da conversa Comentário do client…" at bounding box center [209, 147] width 149 height 47
click at [274, 159] on div "Se Comentário do cliente Cliente enviar Emoção da conversa Comentário do client…" at bounding box center [209, 147] width 149 height 47
click at [280, 154] on icon at bounding box center [278, 155] width 4 height 5
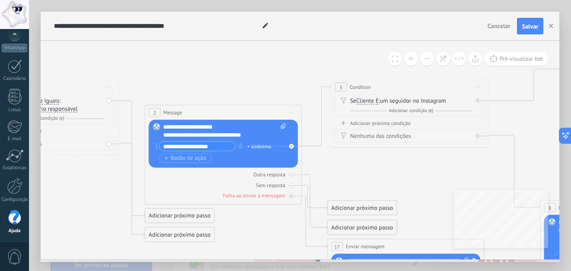
drag, startPoint x: 358, startPoint y: 100, endPoint x: 91, endPoint y: 57, distance: 270.2
click at [112, 59] on icon at bounding box center [433, 180] width 1502 height 644
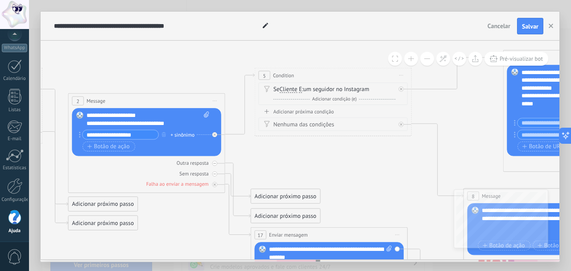
drag, startPoint x: 343, startPoint y: 158, endPoint x: 134, endPoint y: 99, distance: 217.1
click at [139, 99] on icon at bounding box center [356, 168] width 1502 height 644
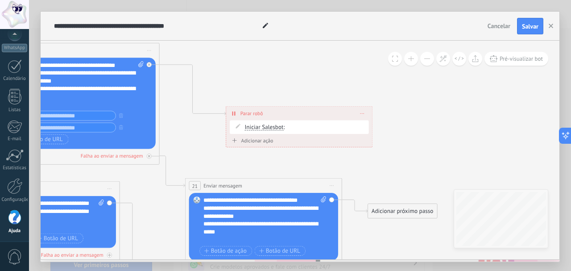
drag, startPoint x: 493, startPoint y: 108, endPoint x: 157, endPoint y: 156, distance: 339.6
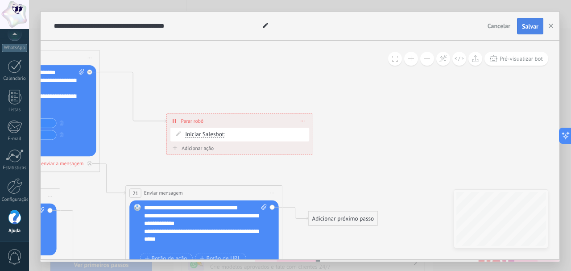
click at [532, 25] on span "Salvar" at bounding box center [530, 26] width 17 height 6
click at [279, 131] on div "Iniciar Salesbot Marcar como conversa fechada Iniciar Salesbot Iniciar Salesbot…" at bounding box center [246, 134] width 122 height 8
click at [272, 133] on div "Iniciar Salesbot Marcar como conversa fechada Iniciar Salesbot Iniciar Salesbot…" at bounding box center [246, 134] width 122 height 8
click at [206, 149] on div "Adicionar ação" at bounding box center [191, 148] width 43 height 6
click at [202, 145] on div "Adicionar ação Marcar como conversa fechada Iniciar Salesbot Iniciar Salesbot M…" at bounding box center [239, 149] width 139 height 10
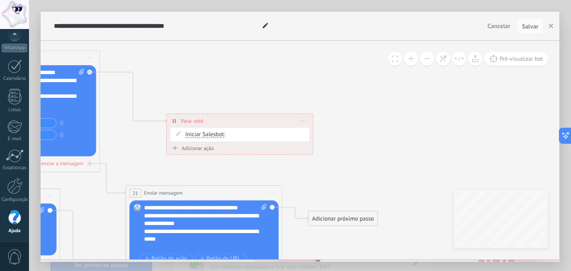
click at [193, 149] on div "Adicionar ação" at bounding box center [191, 148] width 43 height 6
click at [193, 149] on button "Iniciar Salesbot" at bounding box center [215, 148] width 98 height 14
click at [190, 148] on span "Marcar como conversa fechada" at bounding box center [214, 149] width 95 height 8
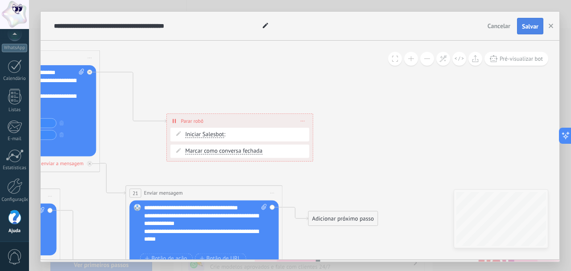
click at [530, 26] on span "Salvar" at bounding box center [530, 26] width 17 height 6
click at [559, 44] on div "**********" at bounding box center [300, 150] width 519 height 219
click at [552, 25] on use "button" at bounding box center [551, 26] width 4 height 4
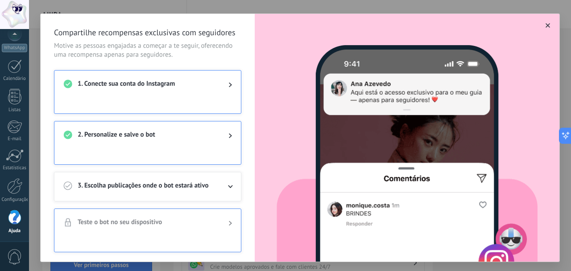
click at [162, 185] on span "3. Escolha publicações onde o bot estará ativo" at bounding box center [146, 186] width 136 height 11
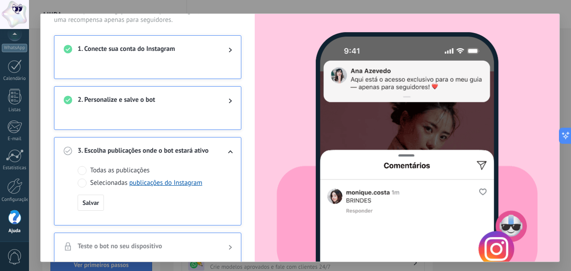
scroll to position [52, 0]
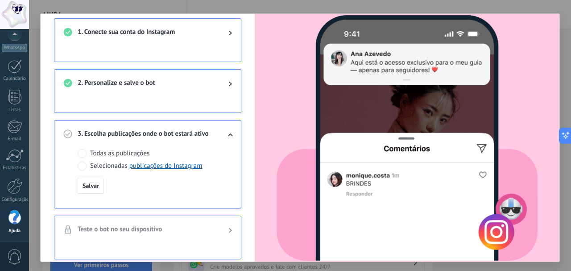
click at [107, 164] on span "Selecionadas publicações do Instagram" at bounding box center [146, 165] width 112 height 9
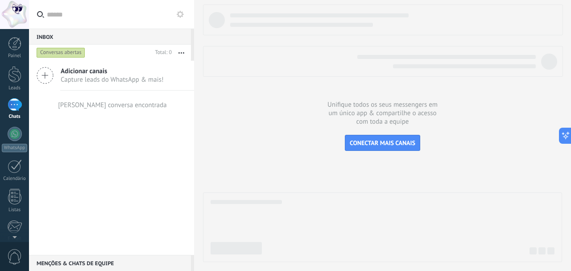
click at [136, 71] on span "Adicionar canais" at bounding box center [112, 71] width 103 height 8
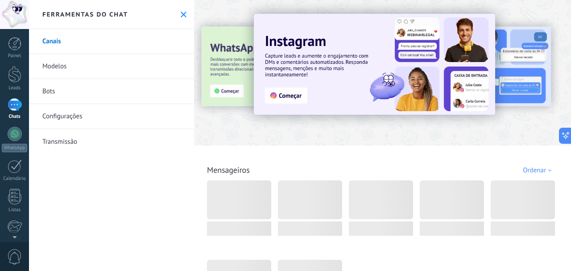
click at [168, 65] on link "Modelos" at bounding box center [111, 66] width 165 height 25
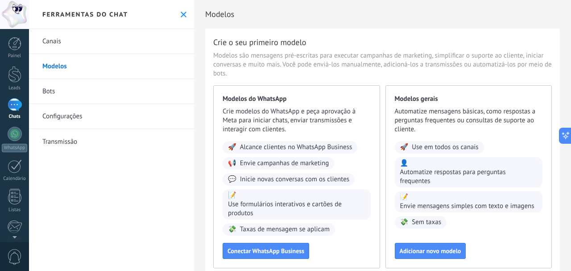
click at [182, 11] on button at bounding box center [184, 15] width 8 height 8
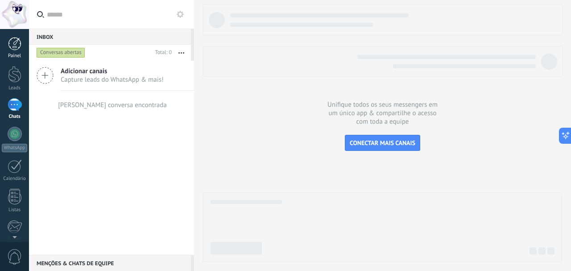
click at [20, 45] on div at bounding box center [14, 43] width 13 height 13
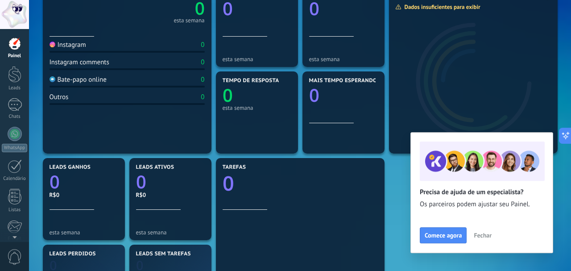
scroll to position [139, 0]
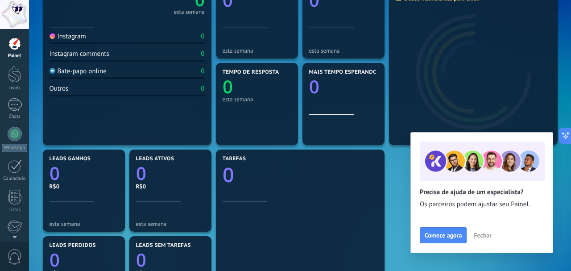
click at [478, 236] on span "Fechar" at bounding box center [483, 235] width 18 height 6
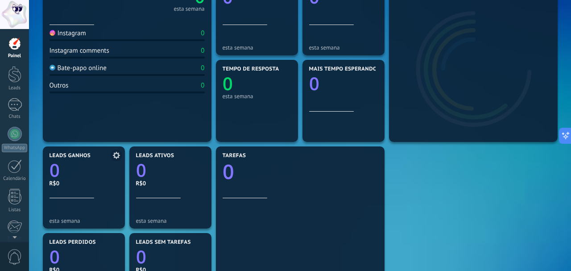
scroll to position [186, 0]
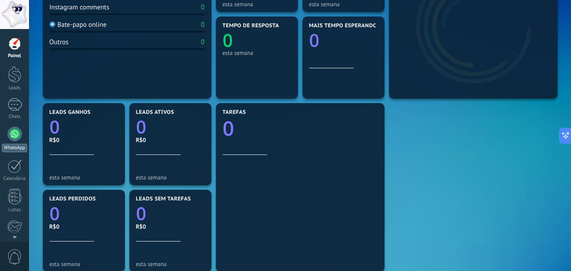
click at [17, 147] on div "WhatsApp" at bounding box center [14, 148] width 25 height 8
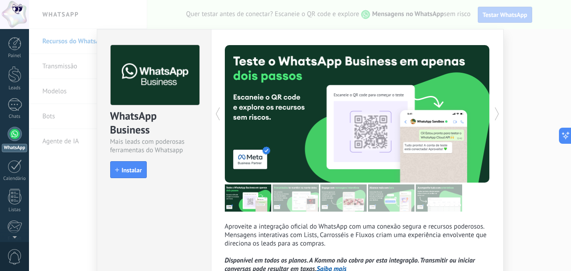
scroll to position [94, 0]
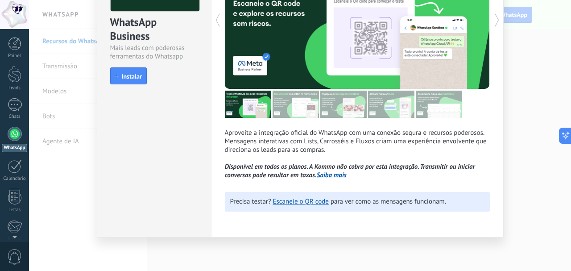
click at [507, 156] on div "WhatsApp Business Mais leads com poderosas ferramentas do Whatsapp install Inst…" at bounding box center [300, 135] width 542 height 271
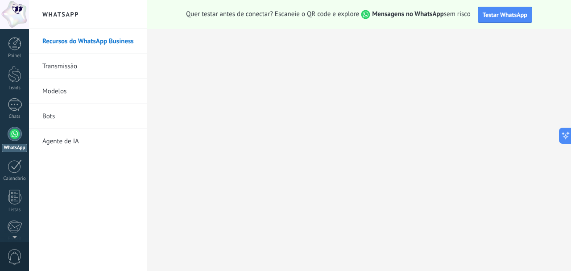
click at [106, 133] on link "Agente de IA" at bounding box center [89, 141] width 95 height 25
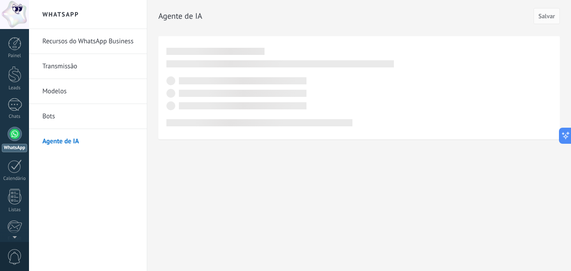
click at [102, 109] on link "Bots" at bounding box center [89, 116] width 95 height 25
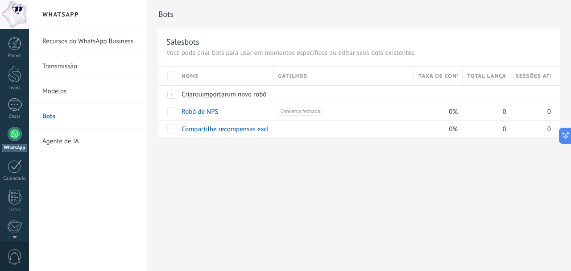
click at [83, 68] on link "Transmissão" at bounding box center [89, 66] width 95 height 25
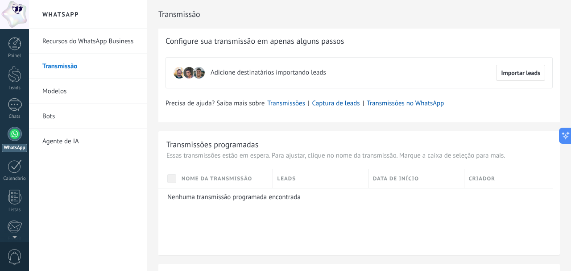
click at [83, 91] on link "Modelos" at bounding box center [89, 91] width 95 height 25
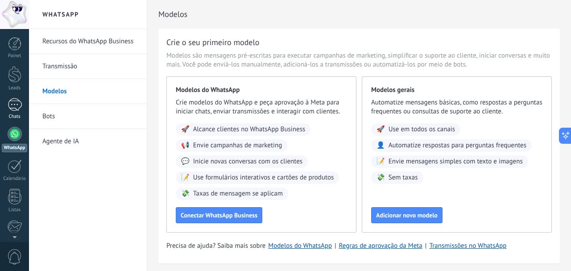
click at [17, 103] on div at bounding box center [15, 104] width 14 height 13
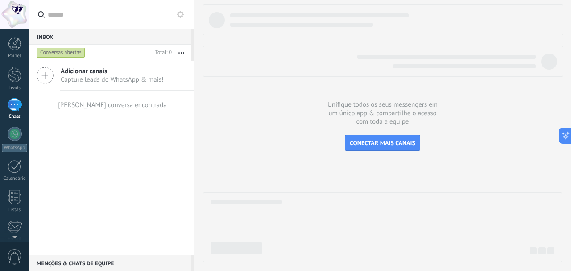
click at [360, 155] on div at bounding box center [382, 132] width 359 height 257
click at [365, 146] on span "CONECTAR MAIS CANAIS" at bounding box center [383, 143] width 66 height 8
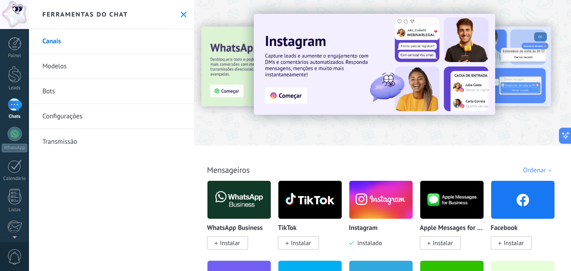
scroll to position [155, 0]
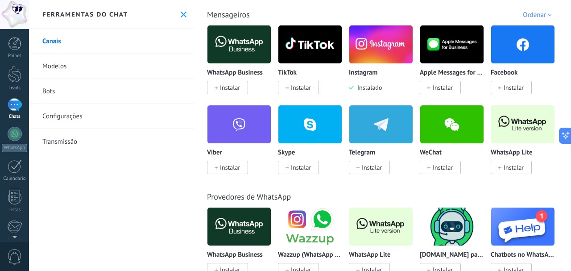
click at [185, 23] on div "Ferramentas do chat" at bounding box center [111, 14] width 165 height 29
click at [185, 21] on div "Ferramentas do chat" at bounding box center [111, 14] width 165 height 29
click at [184, 15] on use at bounding box center [184, 15] width 6 height 6
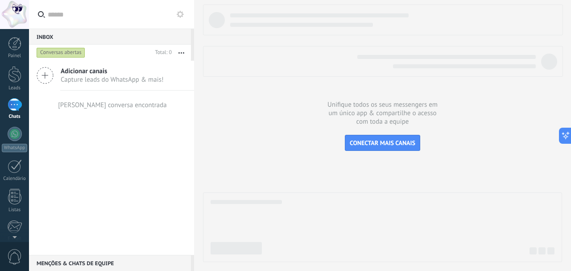
click at [187, 53] on button "button" at bounding box center [181, 53] width 19 height 16
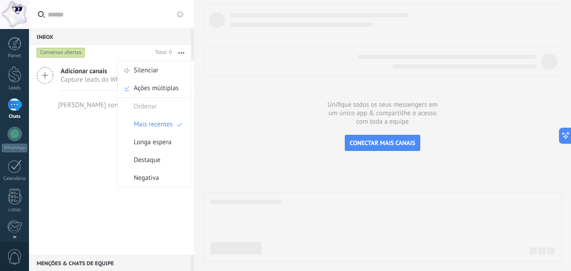
click at [182, 53] on use "button" at bounding box center [181, 52] width 6 height 1
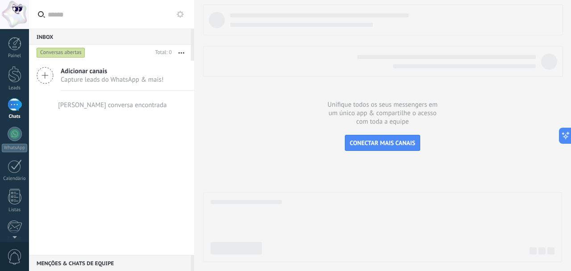
click at [132, 76] on span "Capture leads do WhatsApp & mais!" at bounding box center [112, 79] width 103 height 8
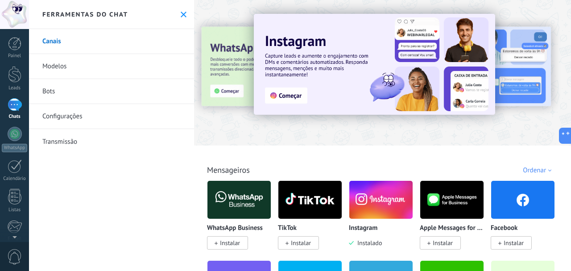
click at [411, 202] on img at bounding box center [380, 199] width 63 height 43
click at [367, 202] on img at bounding box center [380, 199] width 63 height 43
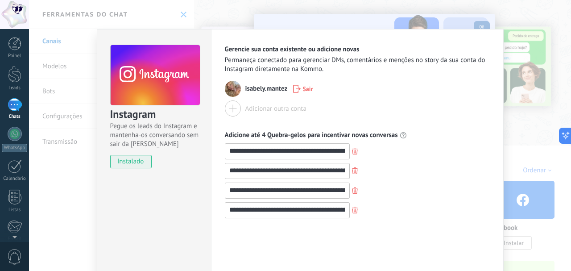
click at [265, 27] on div "**********" at bounding box center [300, 135] width 542 height 271
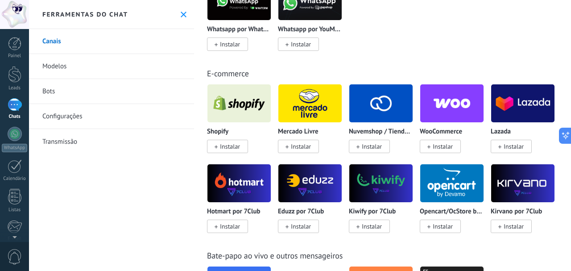
scroll to position [517, 0]
